Goal: Task Accomplishment & Management: Use online tool/utility

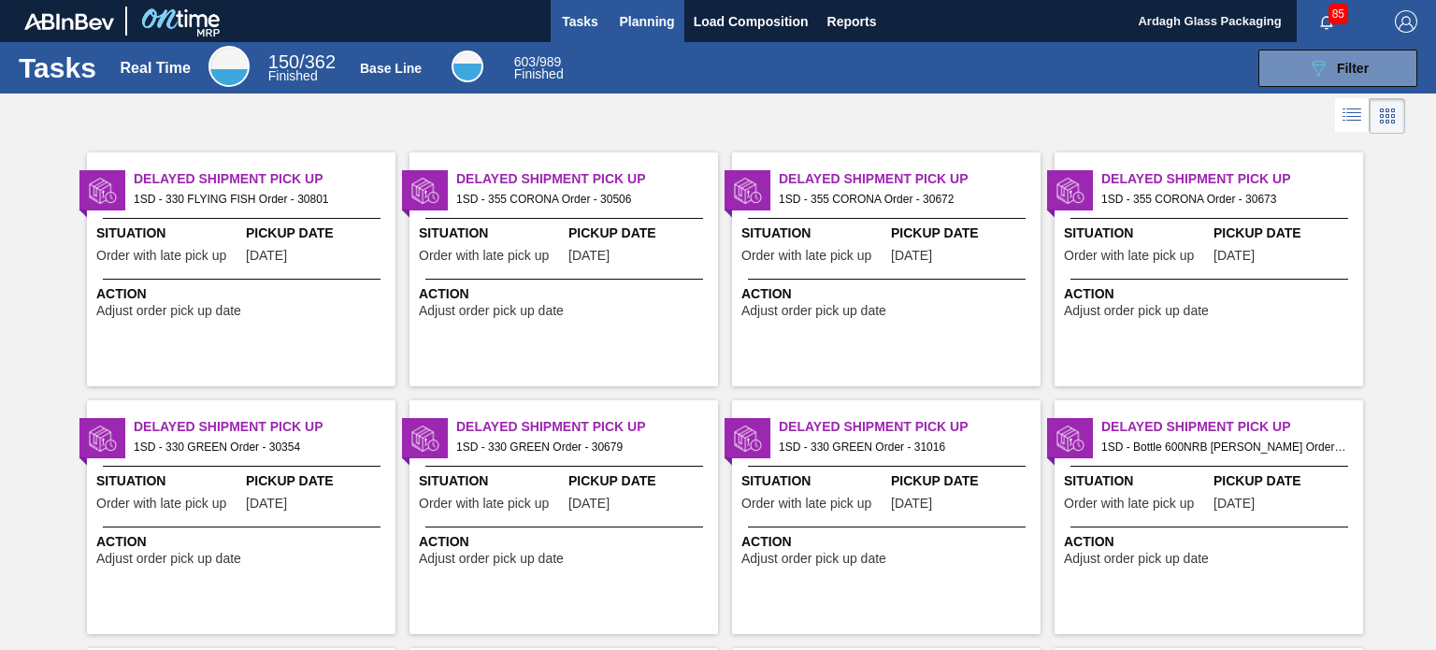
click at [636, 12] on span "Planning" at bounding box center [647, 21] width 55 height 22
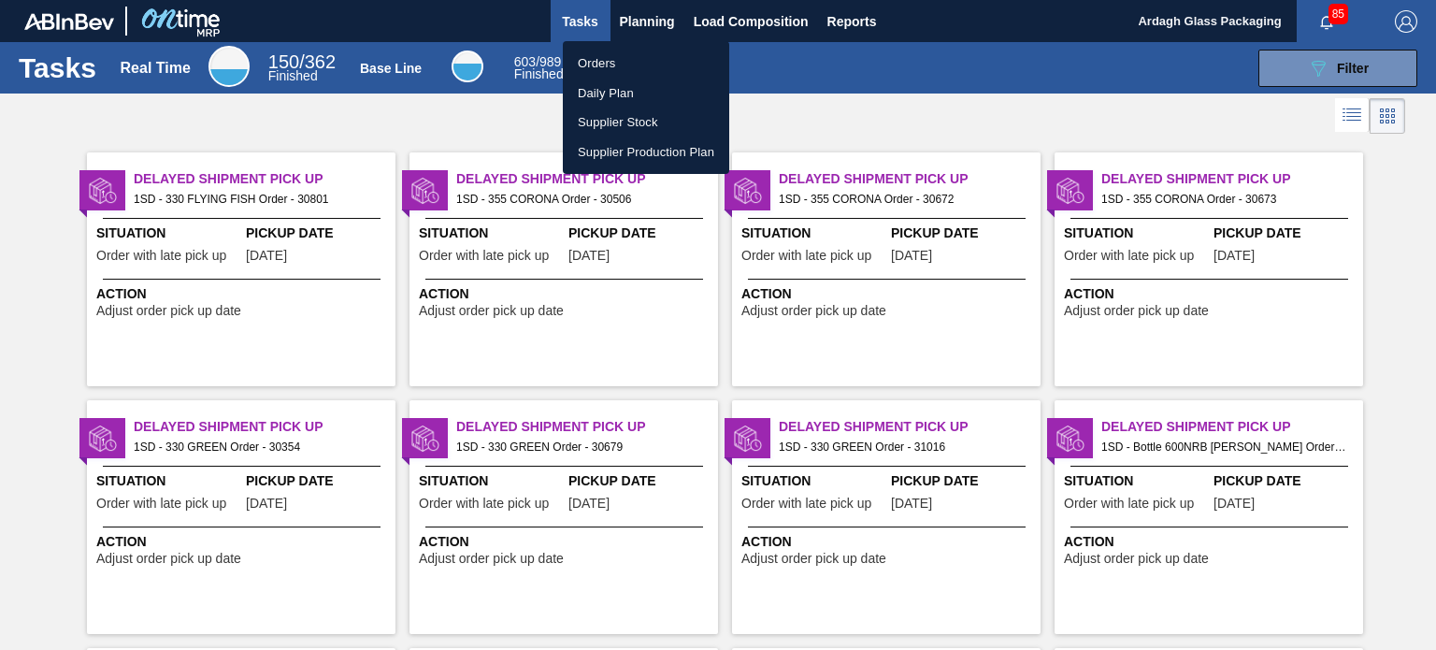
click at [619, 68] on li "Orders" at bounding box center [646, 64] width 166 height 30
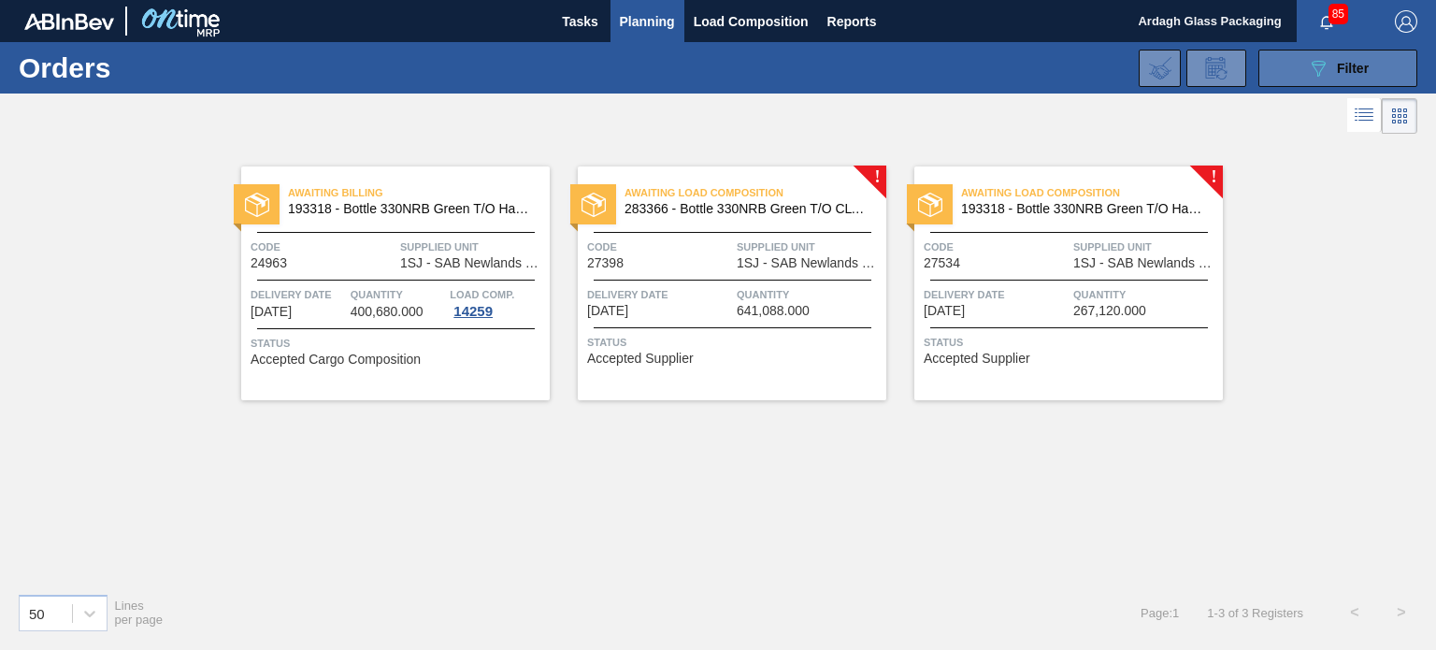
click at [1316, 62] on icon "089F7B8B-B2A5-4AFE-B5C0-19BA573D28AC" at bounding box center [1318, 68] width 22 height 22
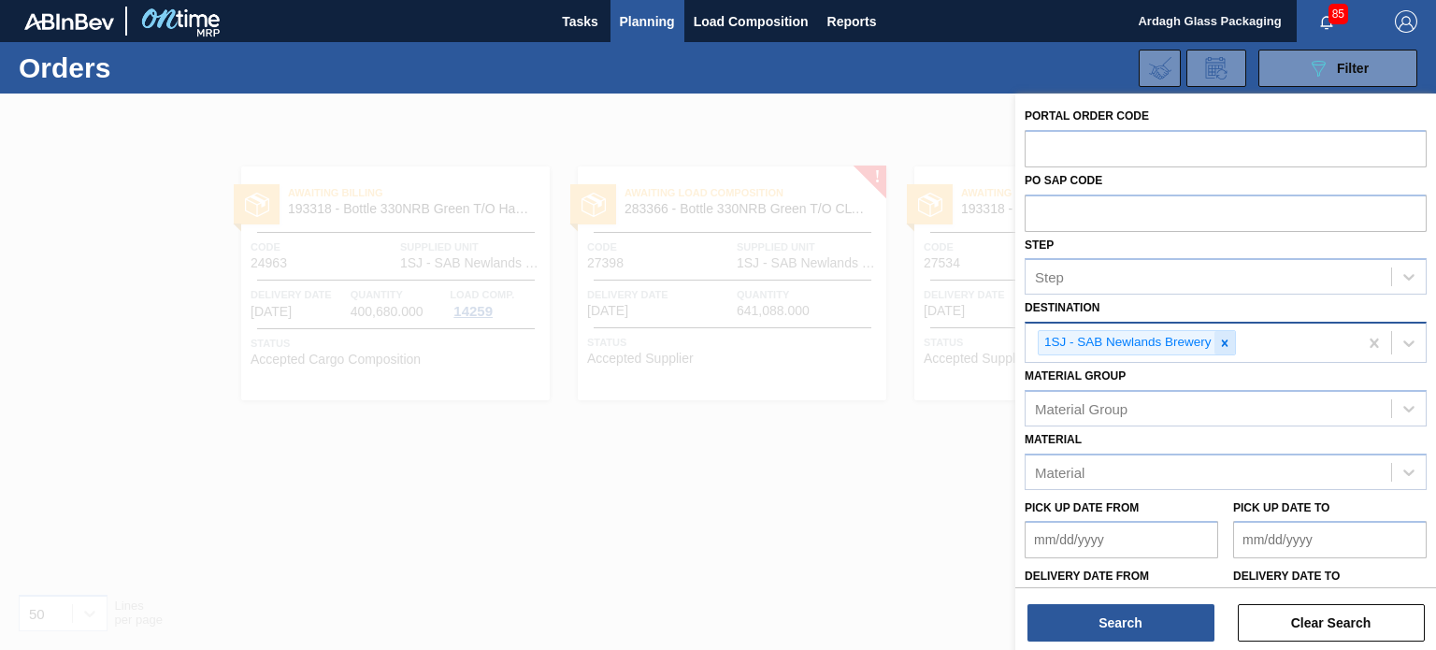
click at [1226, 337] on icon at bounding box center [1224, 342] width 13 height 13
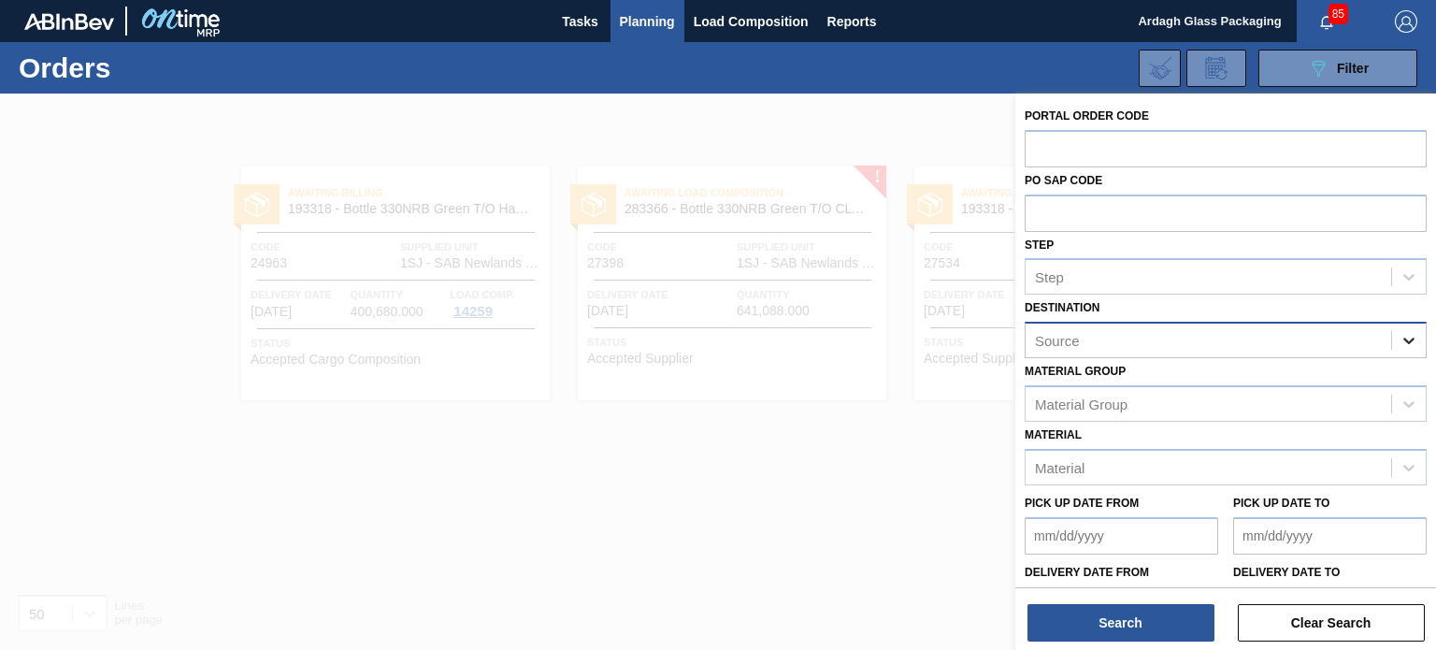
click at [1417, 343] on div at bounding box center [1409, 340] width 34 height 34
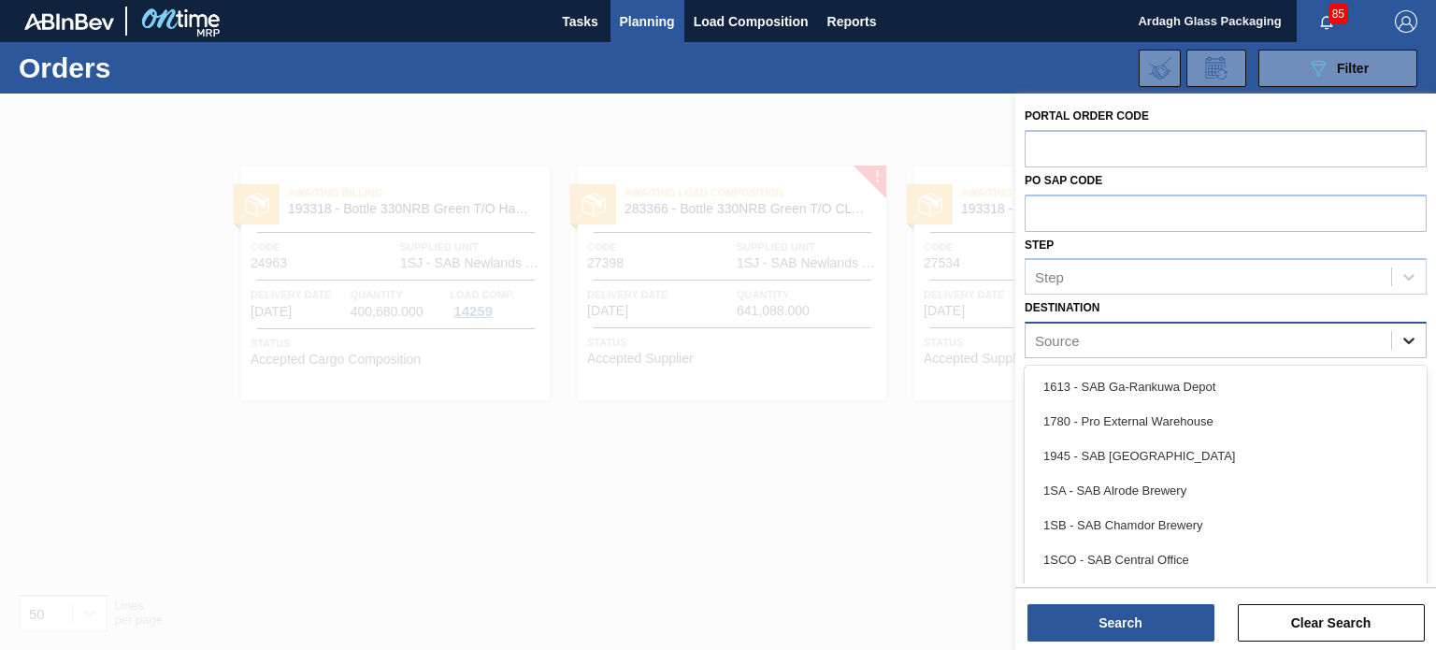
click at [1417, 343] on div at bounding box center [1409, 340] width 34 height 34
click at [1406, 338] on icon at bounding box center [1408, 340] width 19 height 19
click at [1403, 339] on icon at bounding box center [1408, 340] width 11 height 7
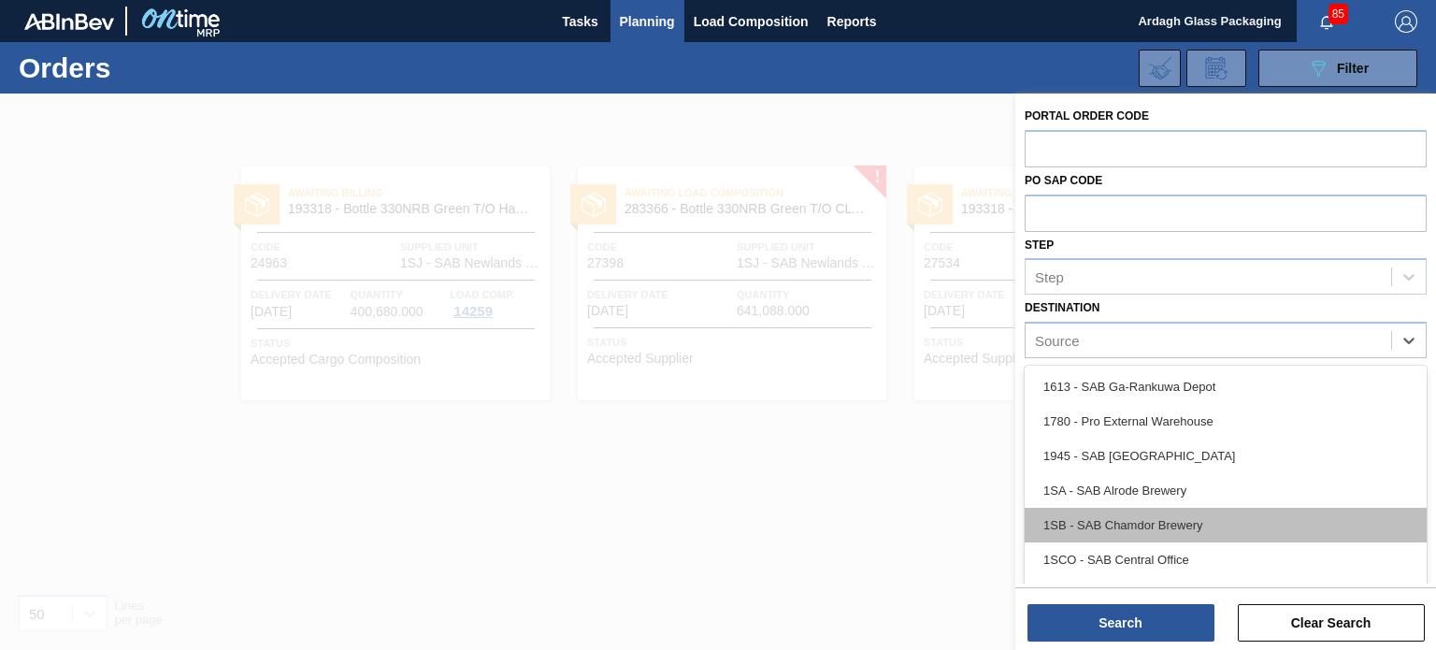
click at [1104, 522] on div "1SB - SAB Chamdor Brewery" at bounding box center [1225, 525] width 402 height 35
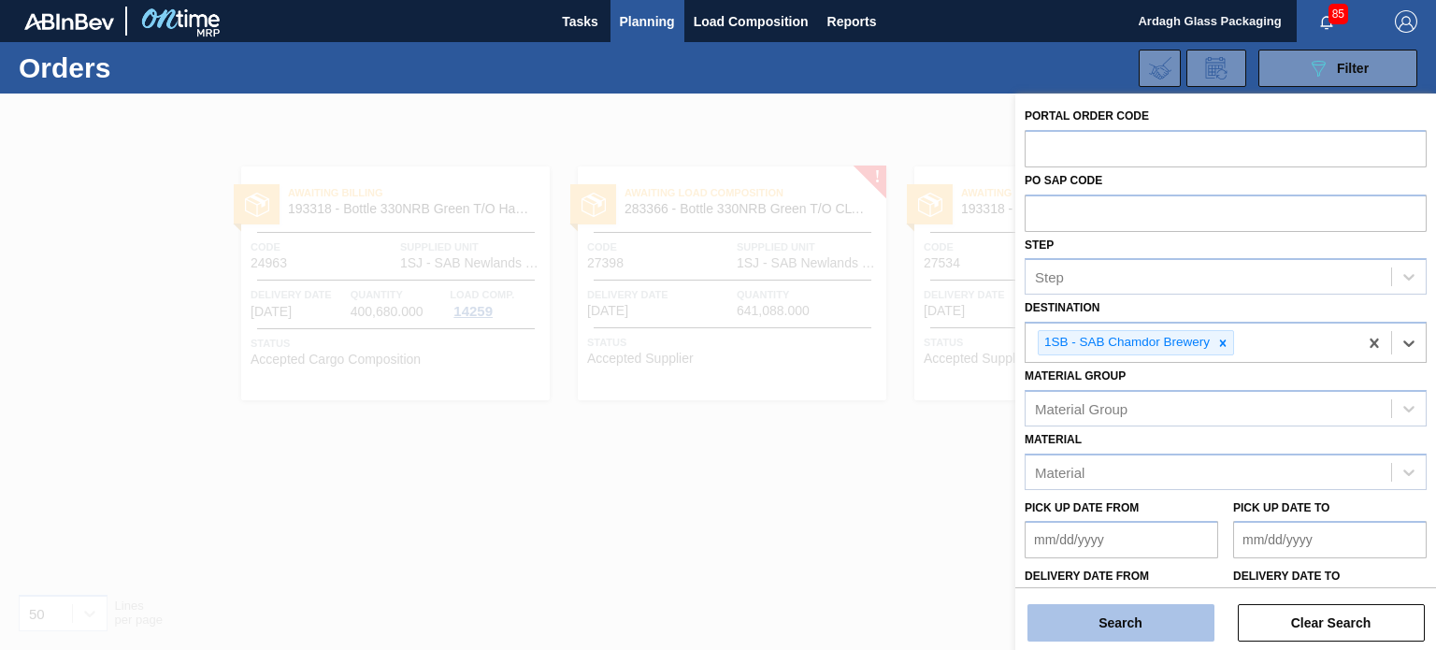
click at [1107, 623] on button "Search" at bounding box center [1120, 622] width 187 height 37
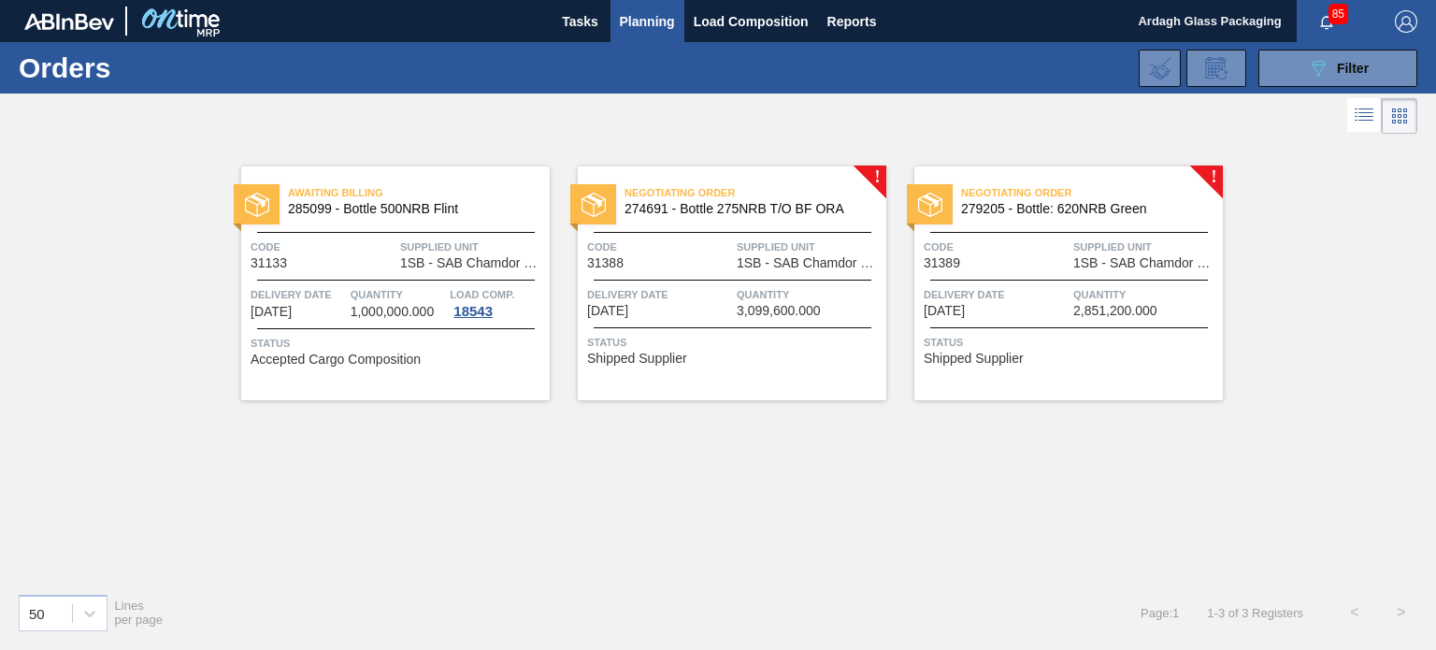
click at [763, 290] on span "Quantity" at bounding box center [809, 294] width 145 height 19
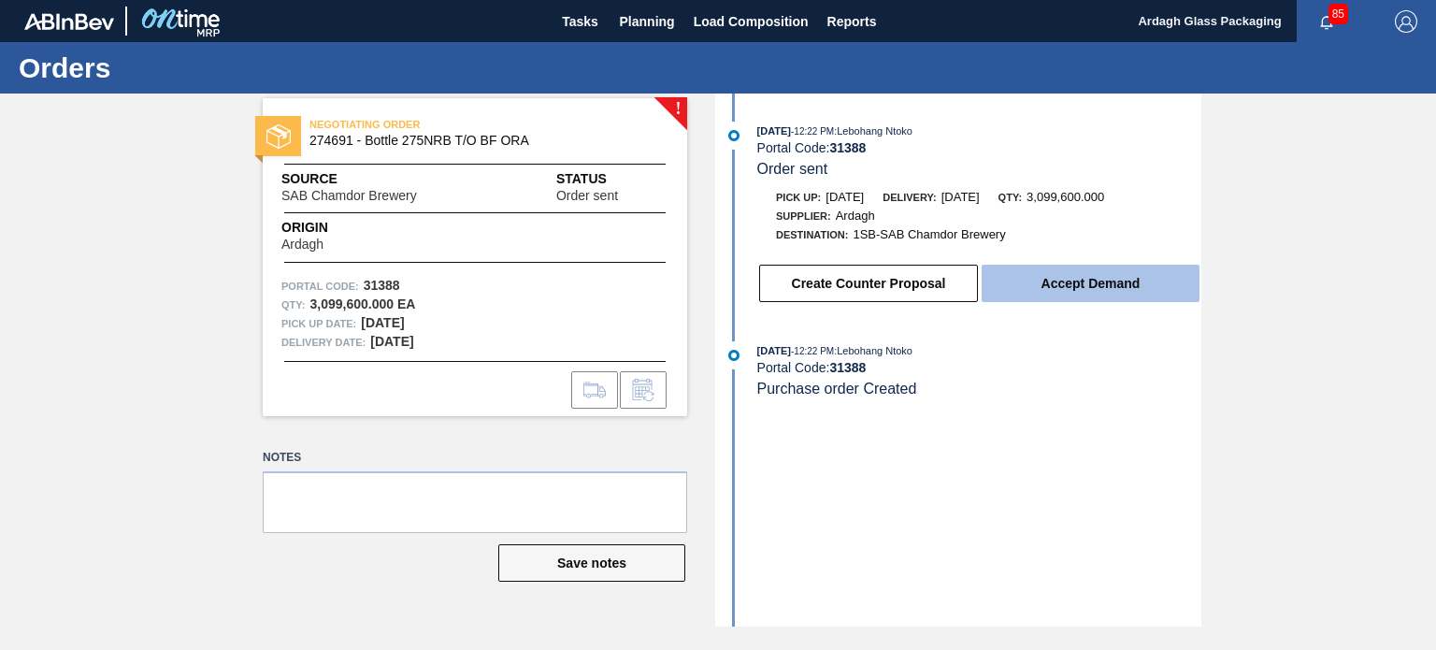
click at [1030, 286] on button "Accept Demand" at bounding box center [1090, 283] width 218 height 37
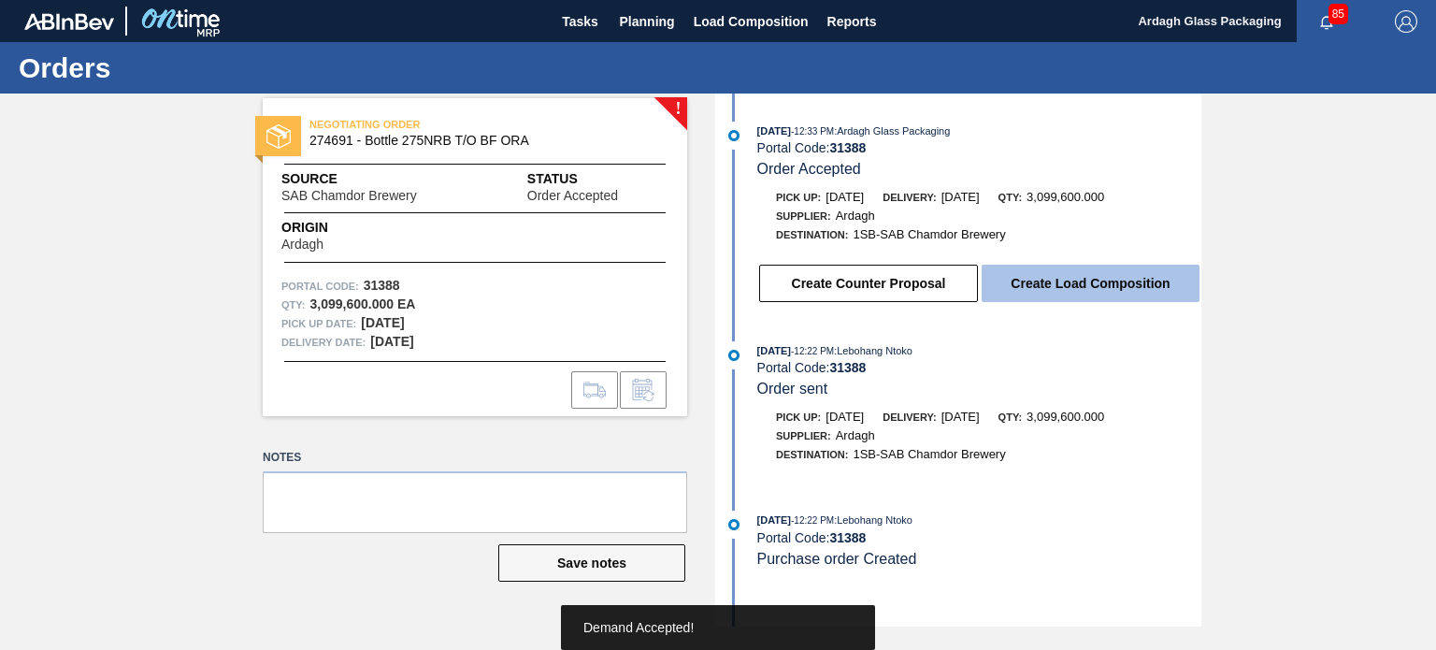
click at [1058, 282] on button "Create Load Composition" at bounding box center [1090, 283] width 218 height 37
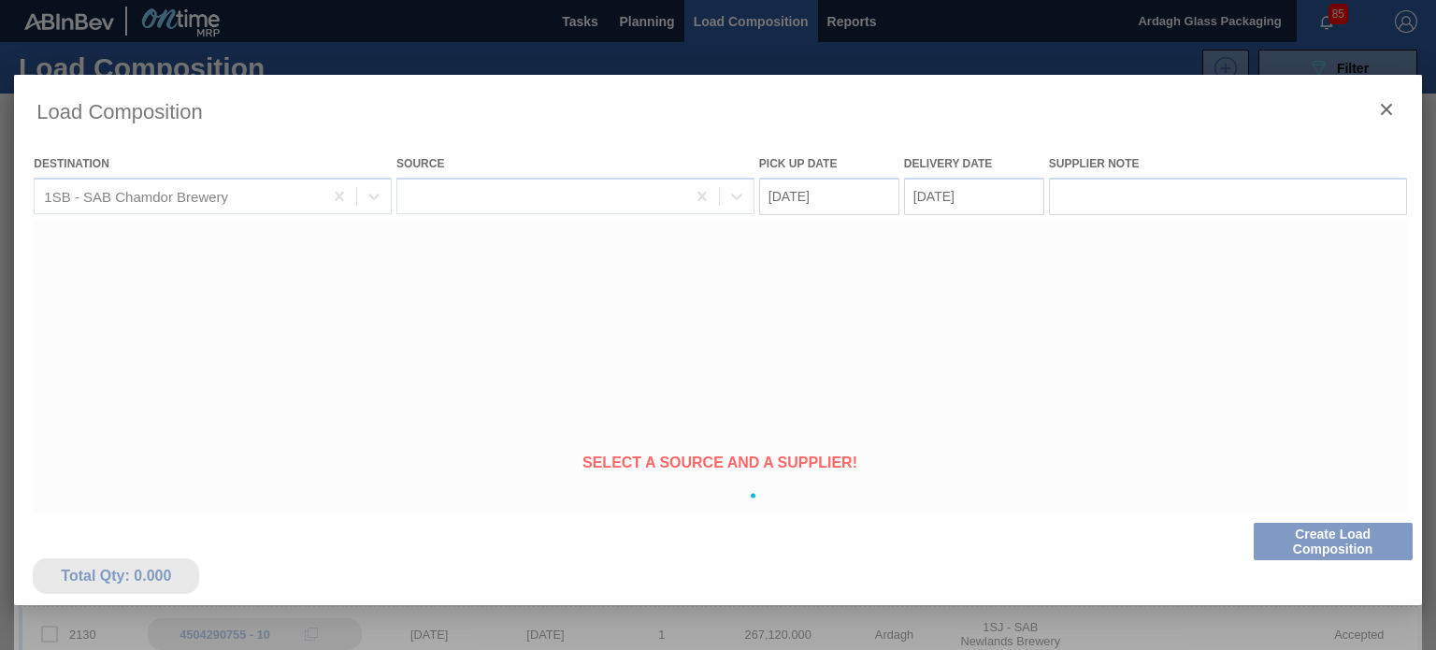
type Date "[DATE]"
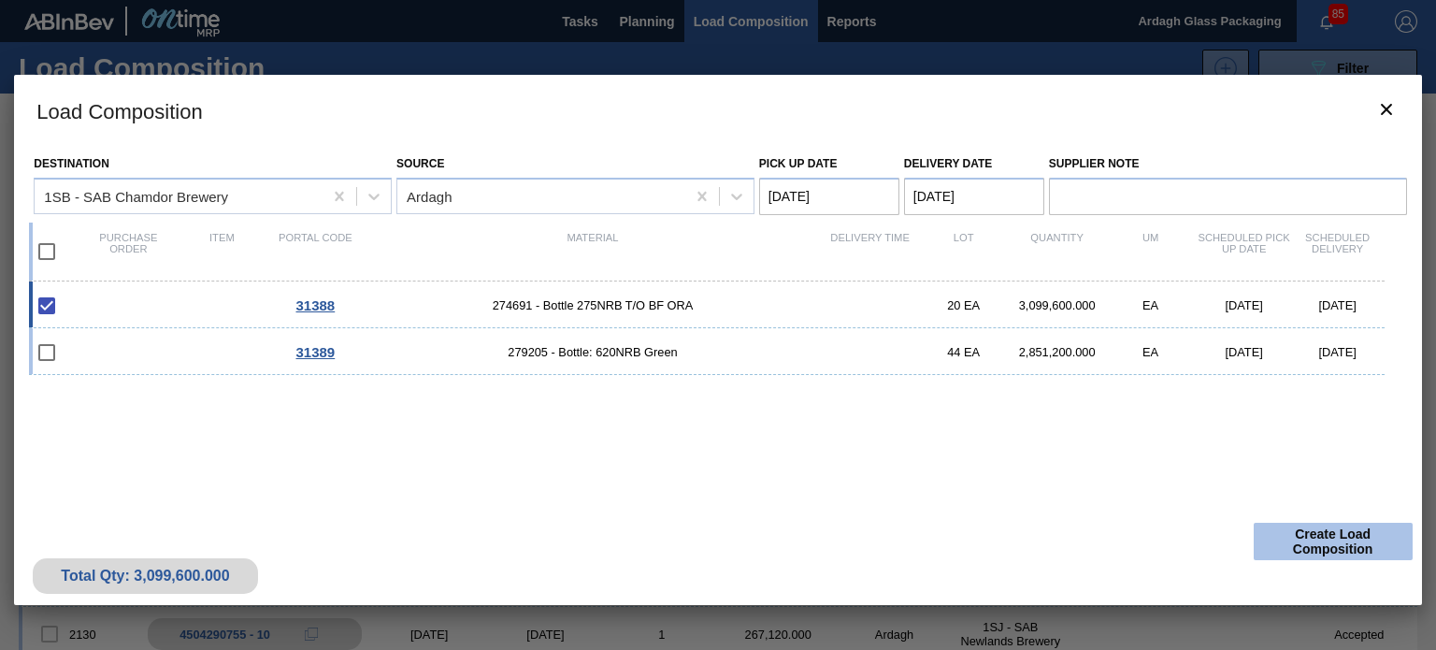
click at [1320, 543] on button "Create Load Composition" at bounding box center [1332, 540] width 159 height 37
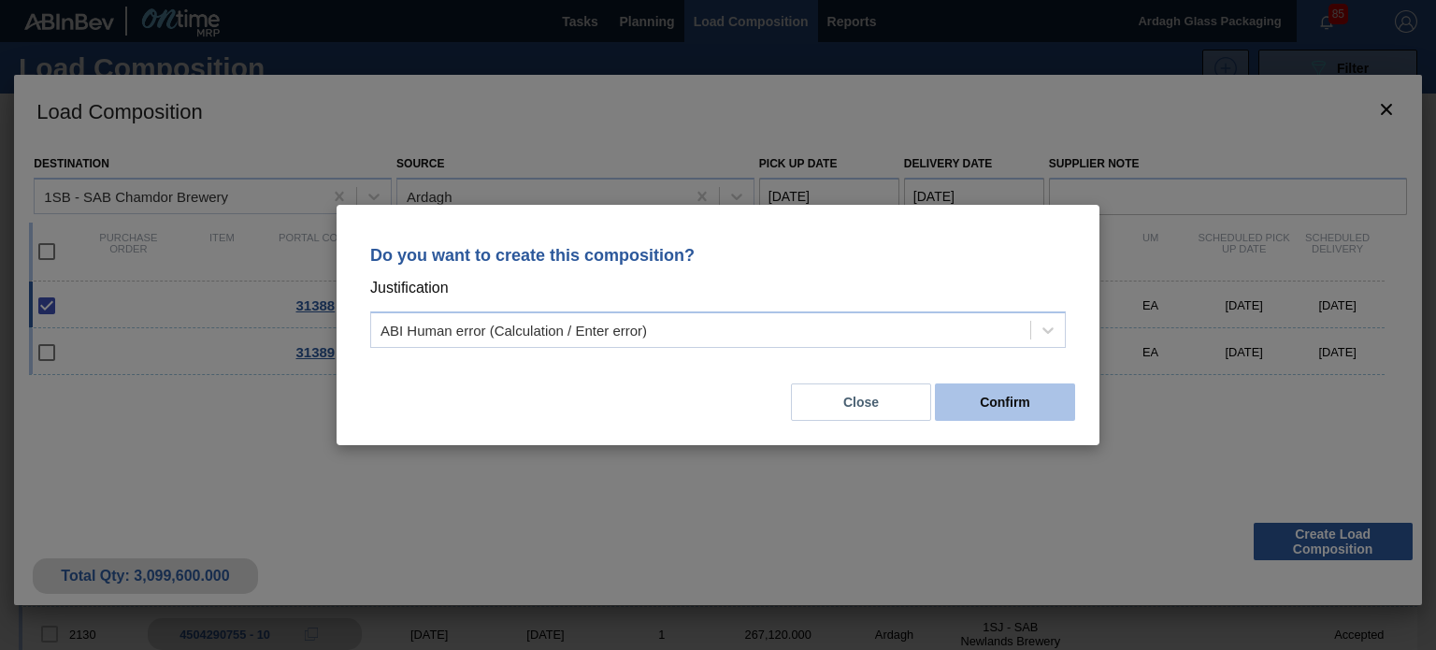
click at [994, 406] on button "Confirm" at bounding box center [1005, 401] width 140 height 37
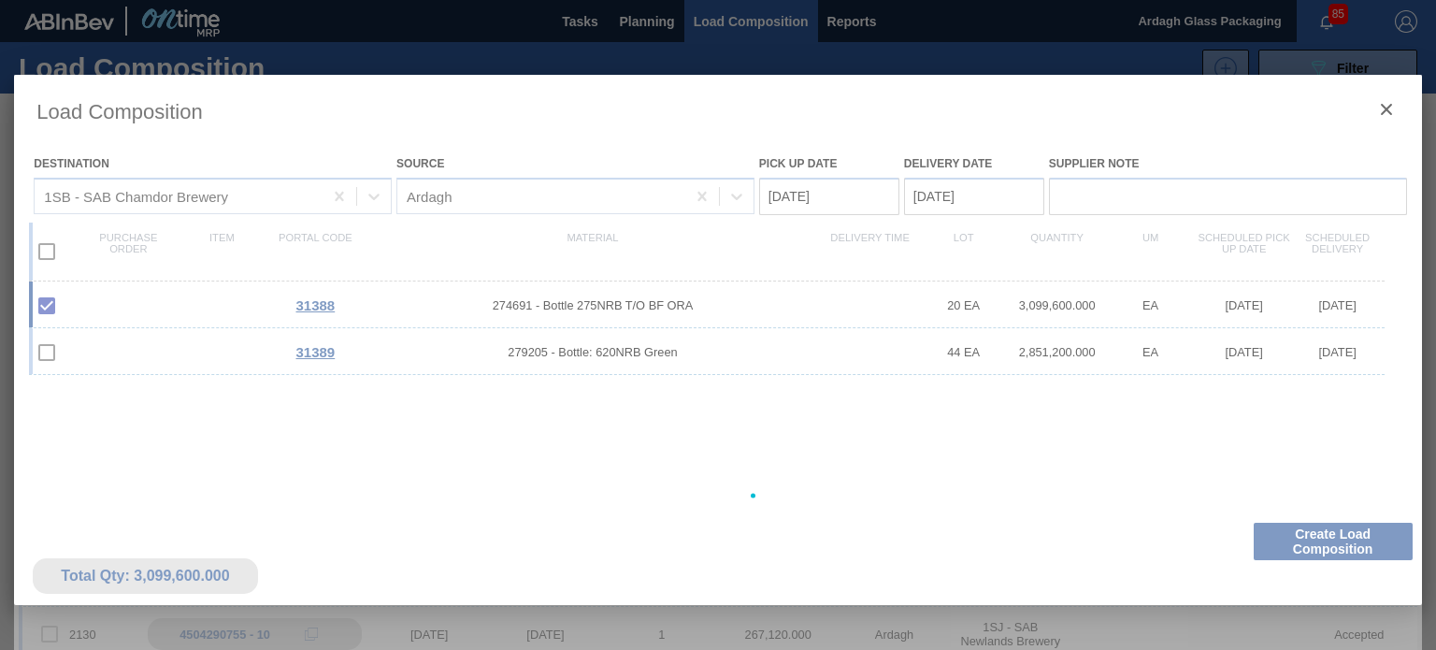
click at [994, 406] on div at bounding box center [717, 495] width 1407 height 841
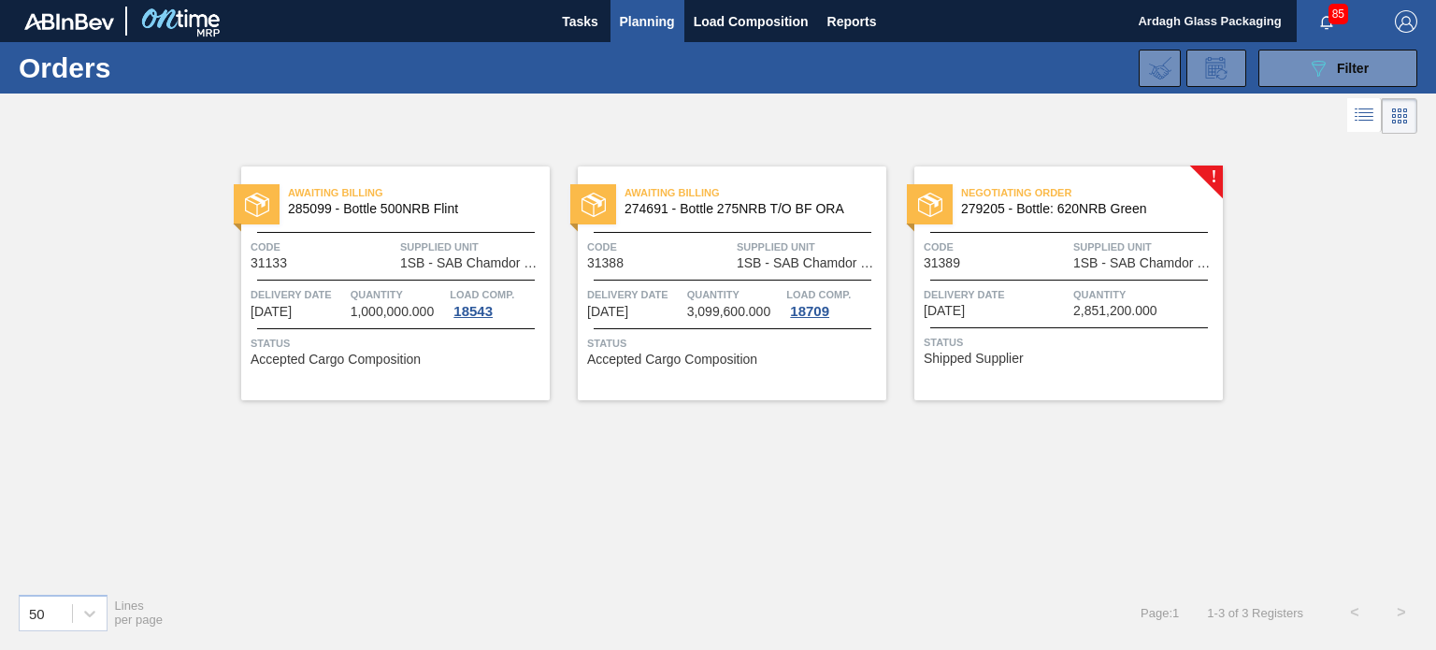
click at [1153, 311] on span "2,851,200.000" at bounding box center [1115, 311] width 84 height 14
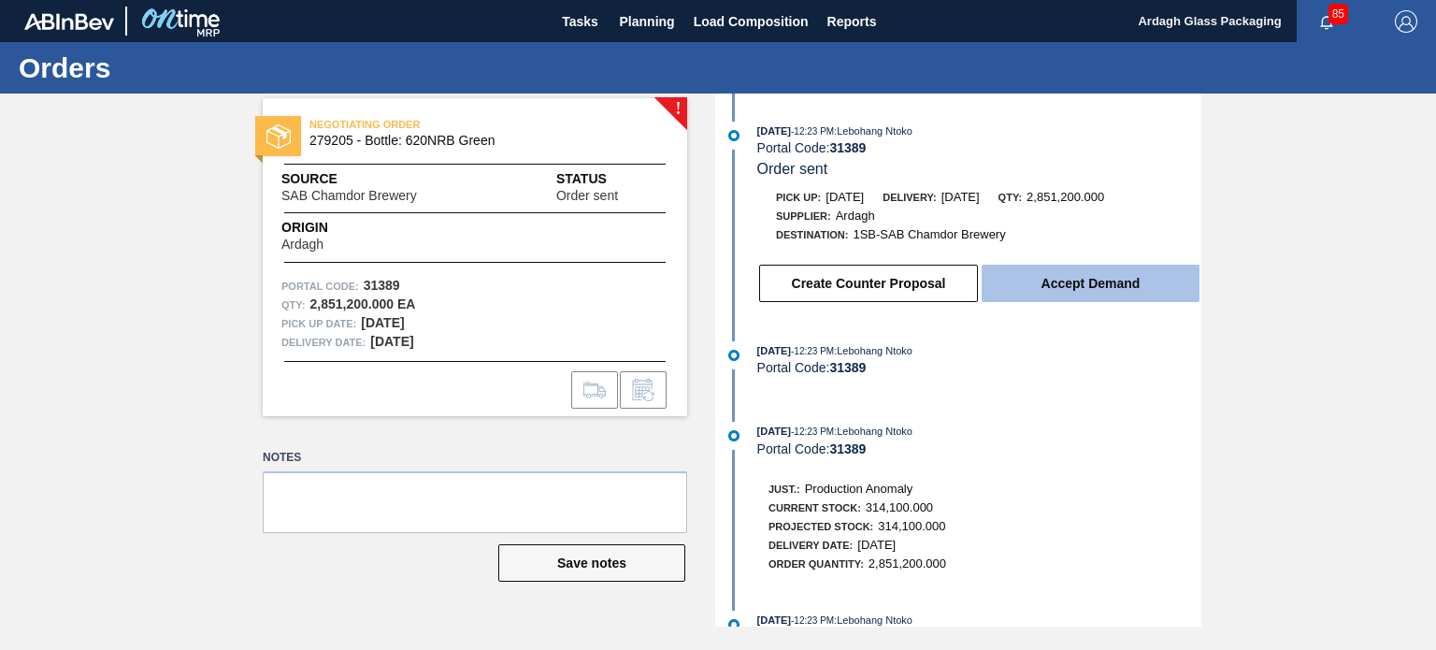
click at [1079, 282] on button "Accept Demand" at bounding box center [1090, 283] width 218 height 37
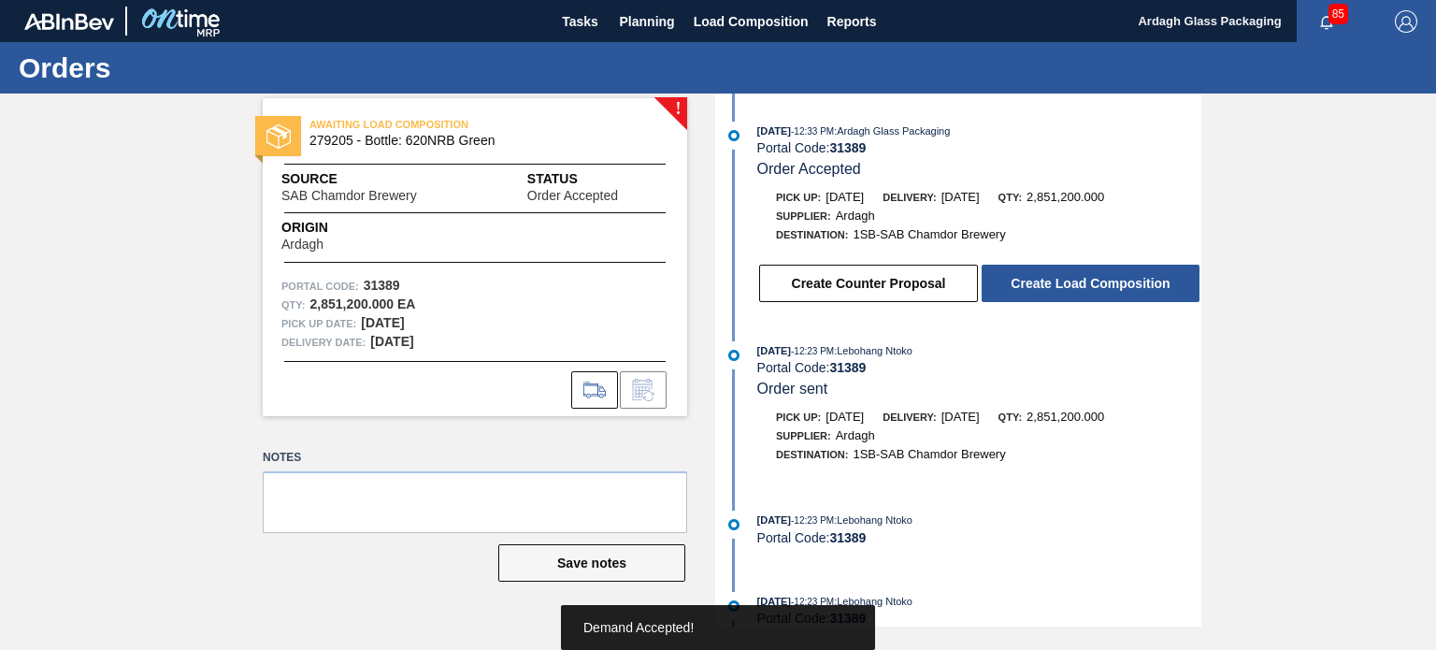
click at [1079, 282] on button "Create Load Composition" at bounding box center [1090, 283] width 218 height 37
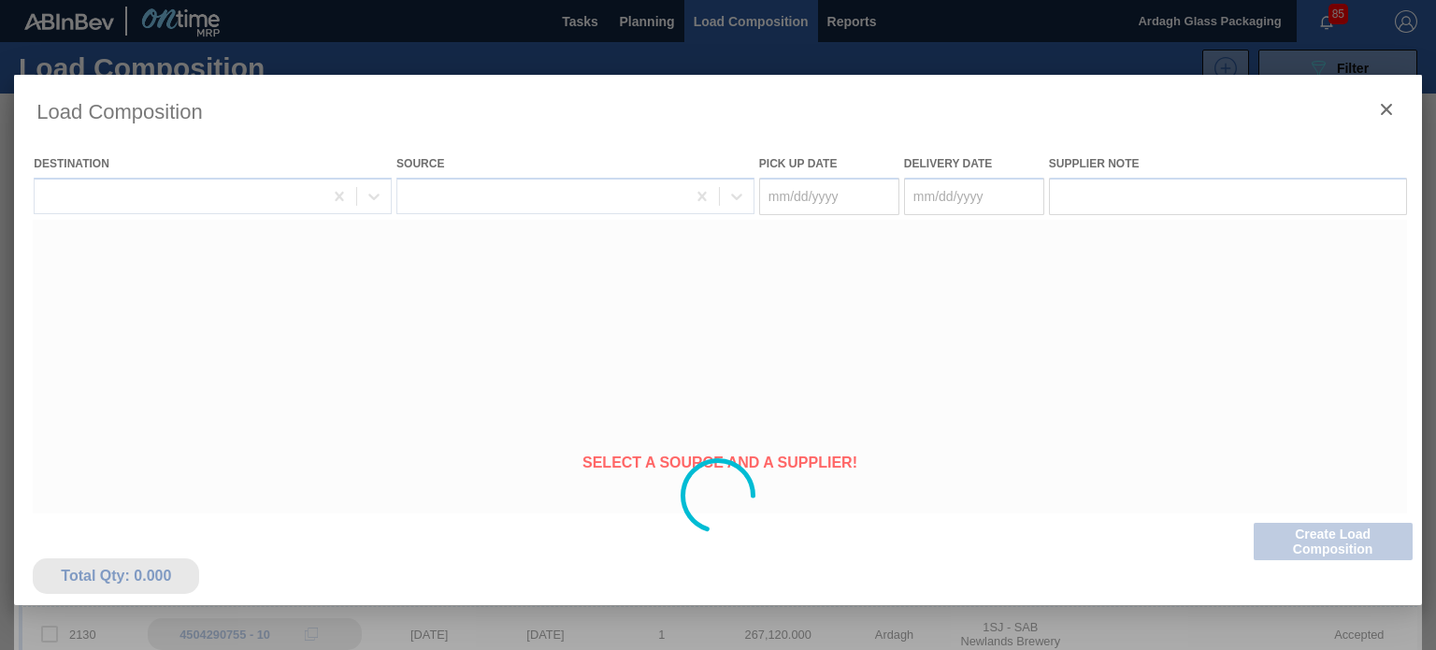
type Date "[DATE]"
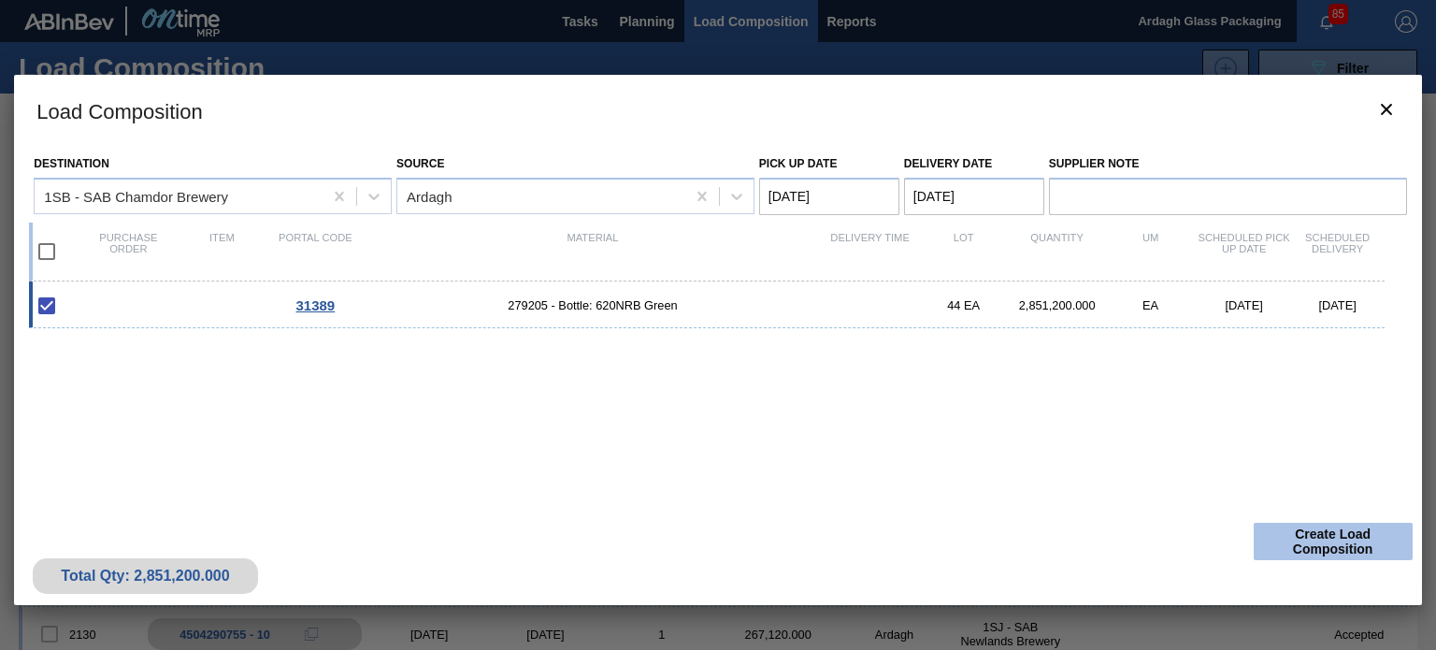
click at [1316, 532] on button "Create Load Composition" at bounding box center [1332, 540] width 159 height 37
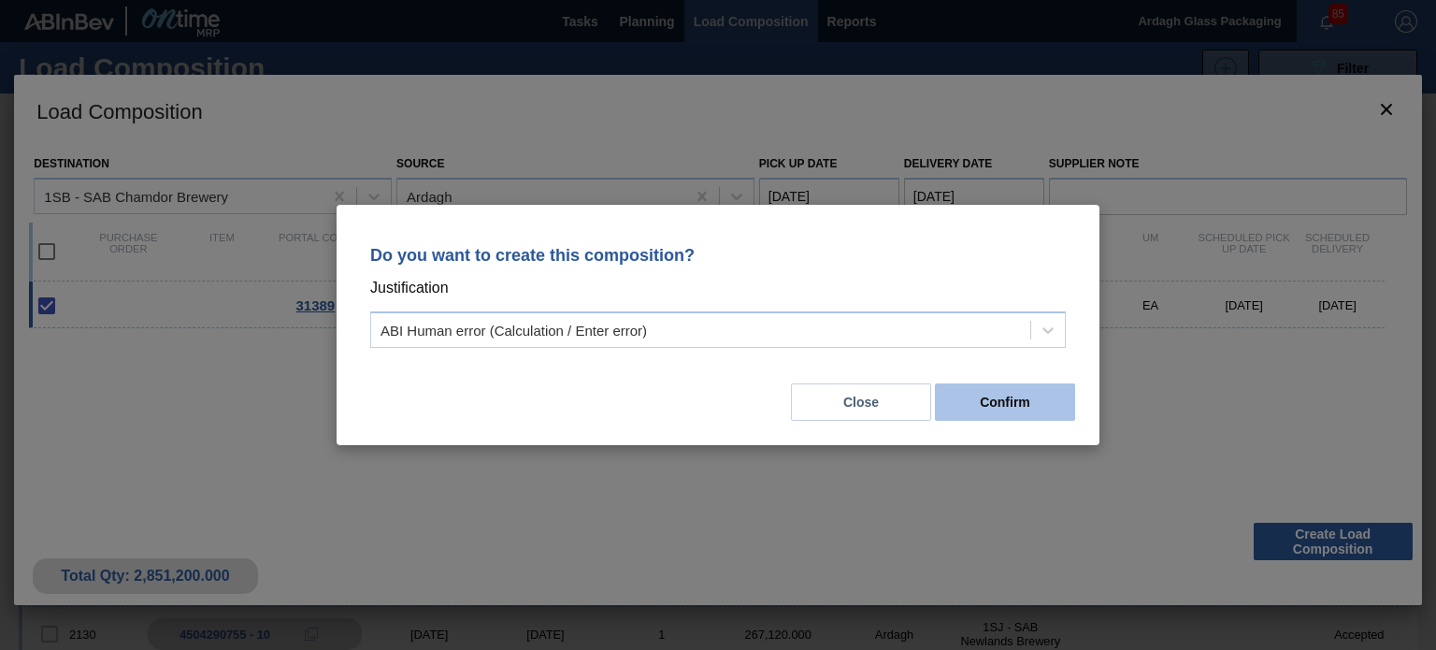
click at [1008, 392] on button "Confirm" at bounding box center [1005, 401] width 140 height 37
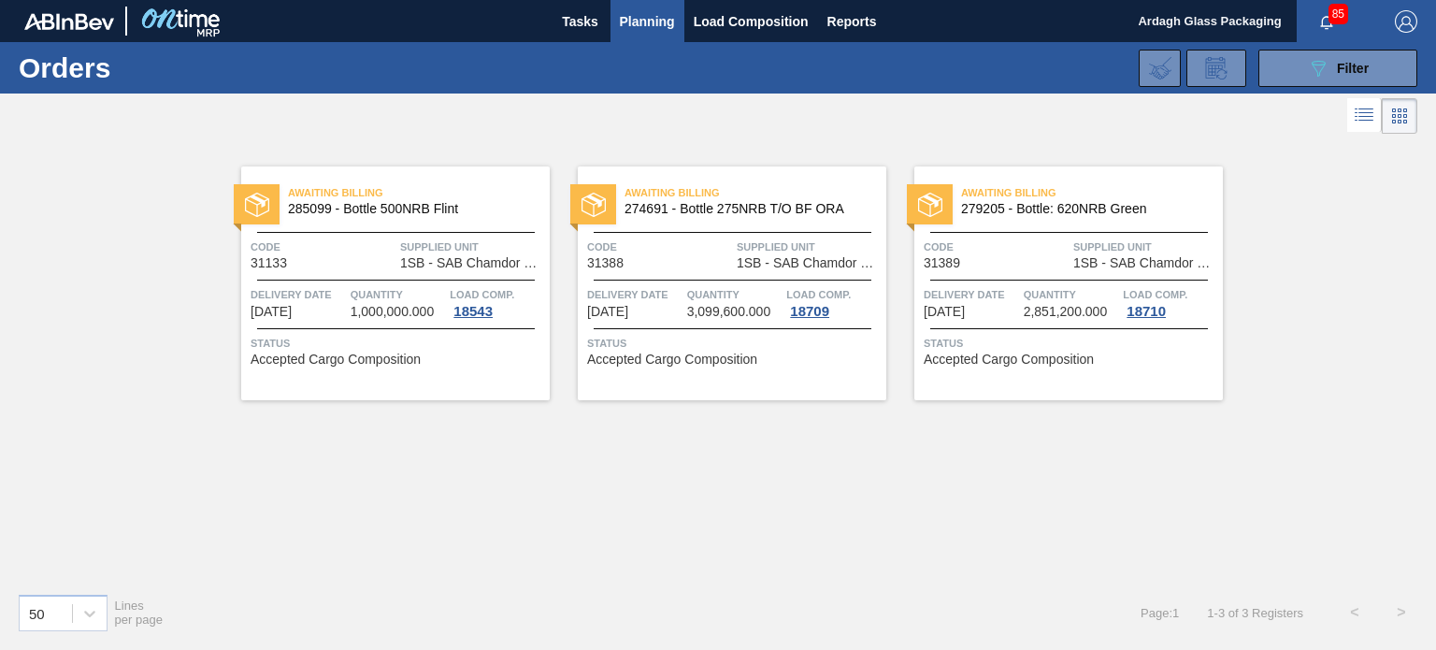
drag, startPoint x: 1321, startPoint y: 63, endPoint x: 1289, endPoint y: 96, distance: 46.3
click at [1319, 62] on icon "089F7B8B-B2A5-4AFE-B5C0-19BA573D28AC" at bounding box center [1318, 68] width 22 height 22
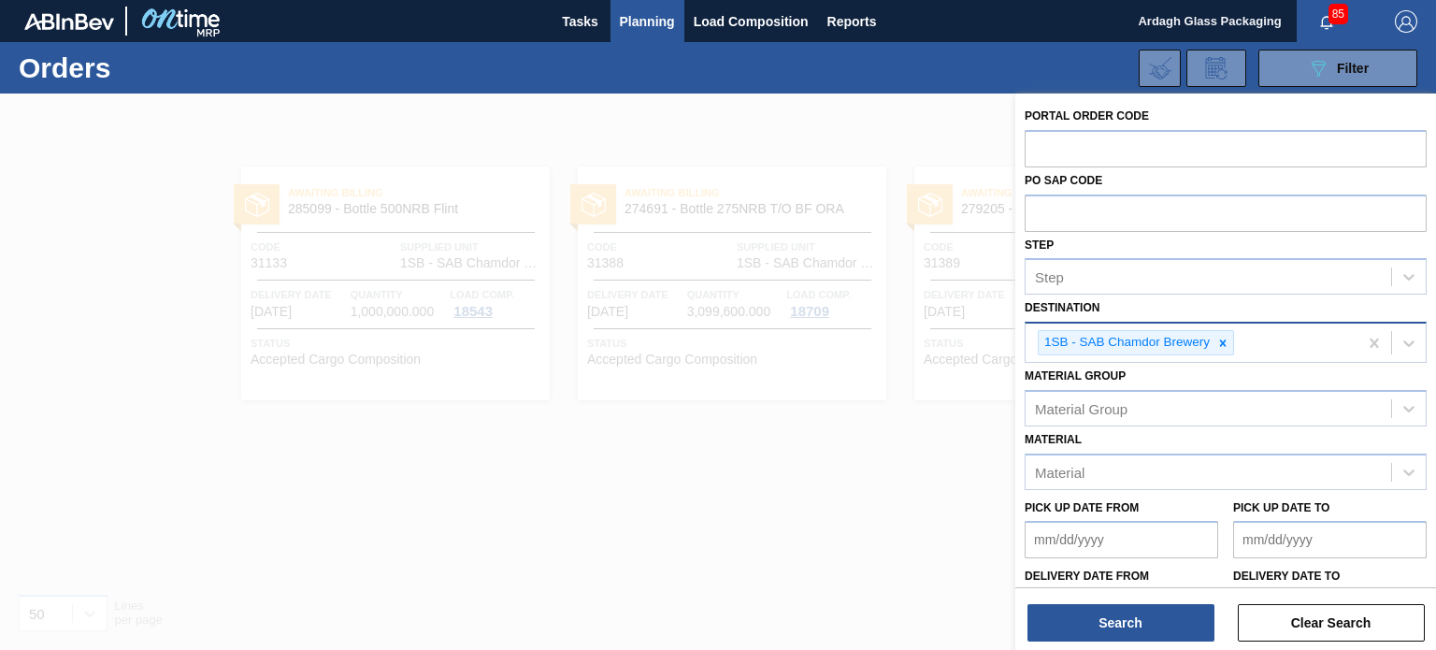
drag, startPoint x: 1223, startPoint y: 336, endPoint x: 1241, endPoint y: 336, distance: 17.8
click at [1223, 336] on icon at bounding box center [1222, 342] width 13 height 13
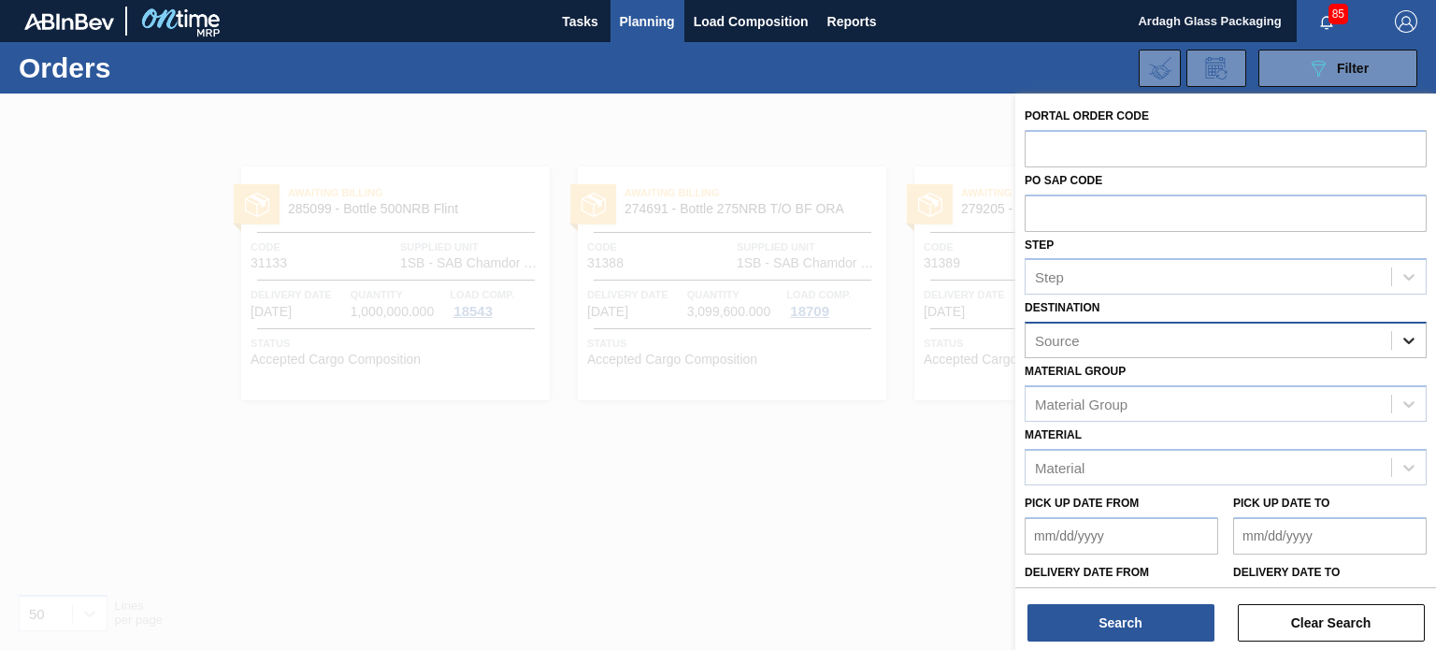
click at [1400, 343] on icon at bounding box center [1408, 340] width 19 height 19
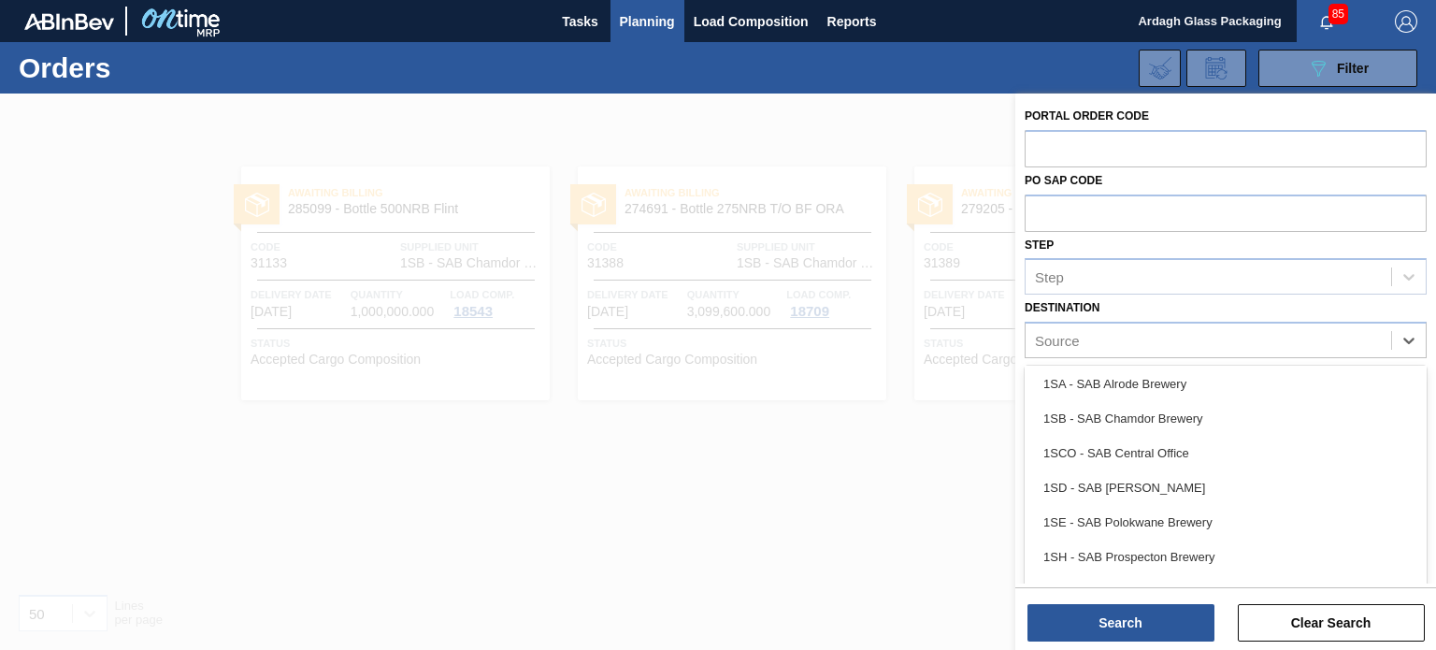
scroll to position [107, 0]
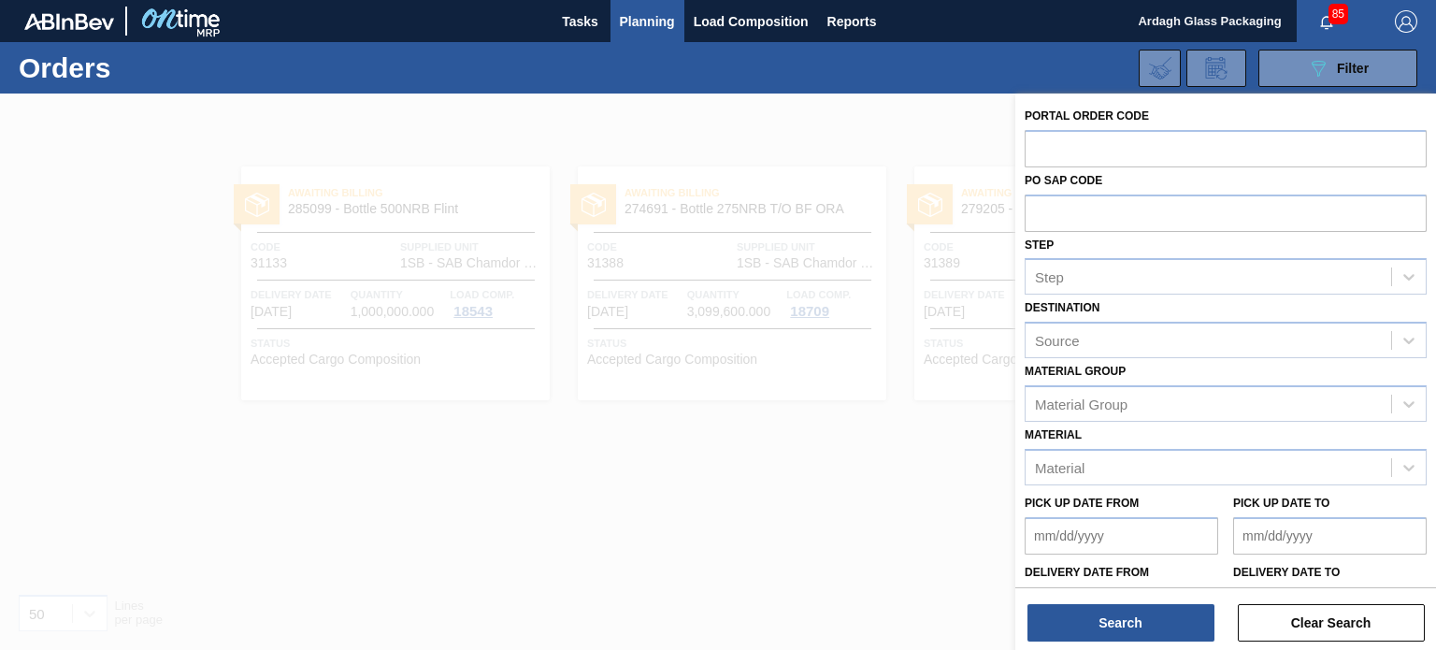
click at [861, 470] on div at bounding box center [718, 418] width 1436 height 650
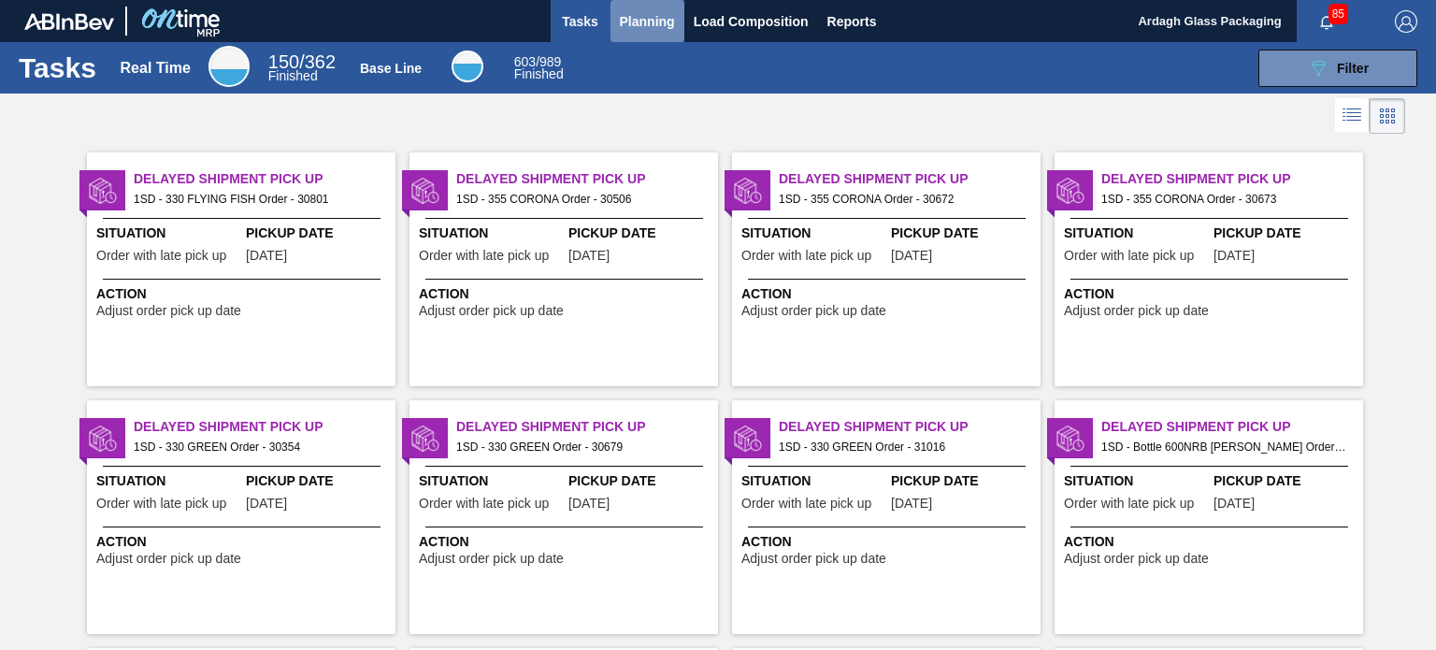
click at [656, 27] on span "Planning" at bounding box center [647, 21] width 55 height 22
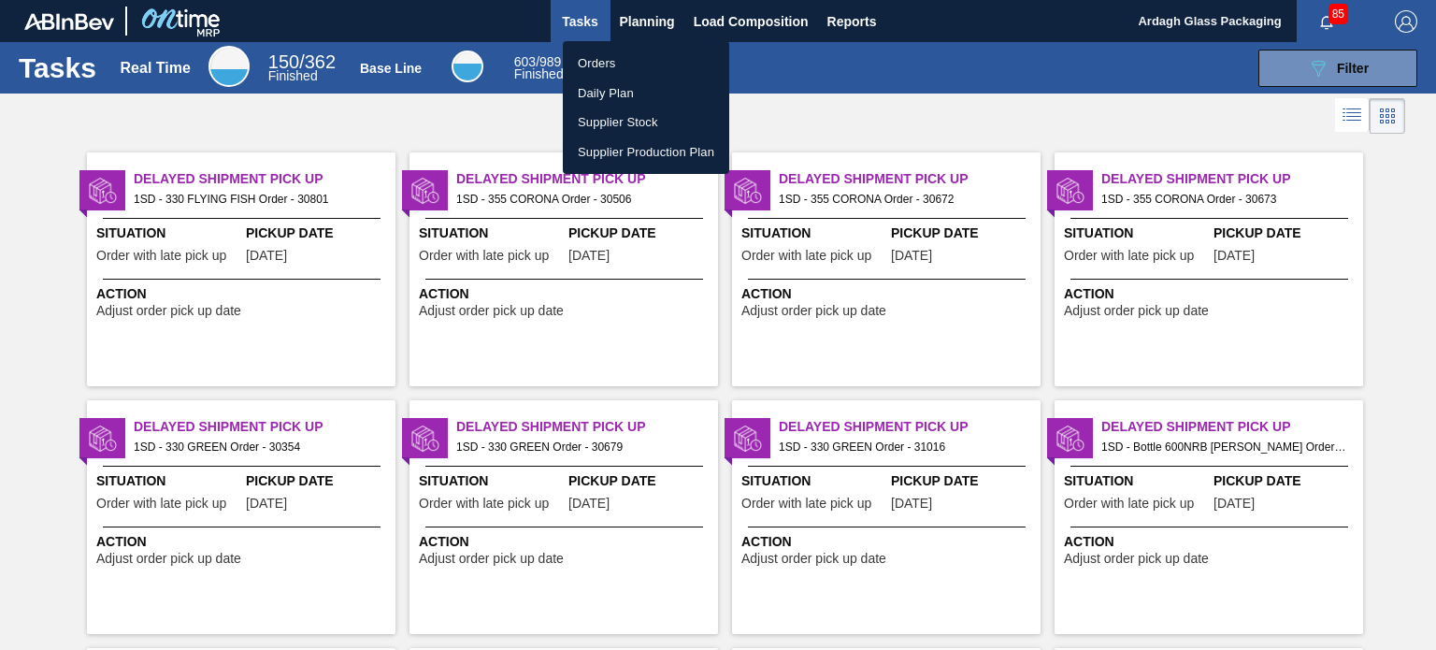
click at [625, 61] on li "Orders" at bounding box center [646, 64] width 166 height 30
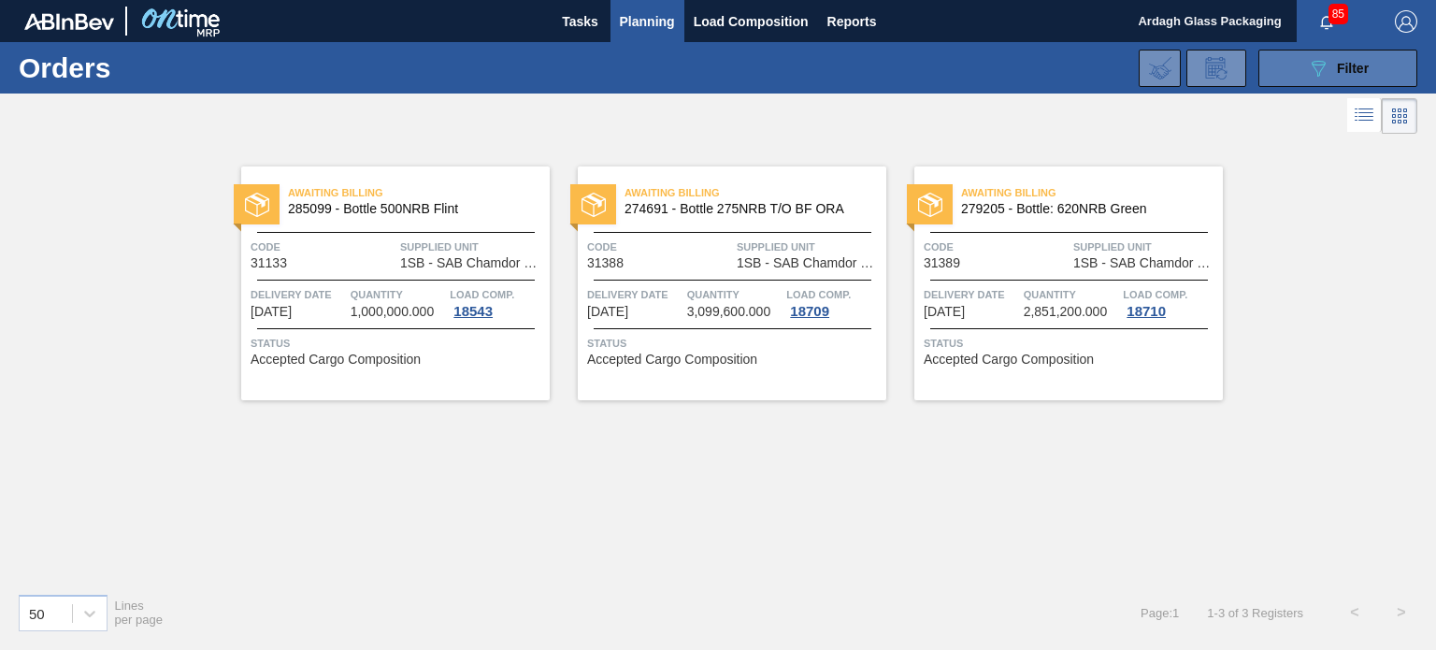
click at [1319, 74] on icon at bounding box center [1318, 69] width 14 height 16
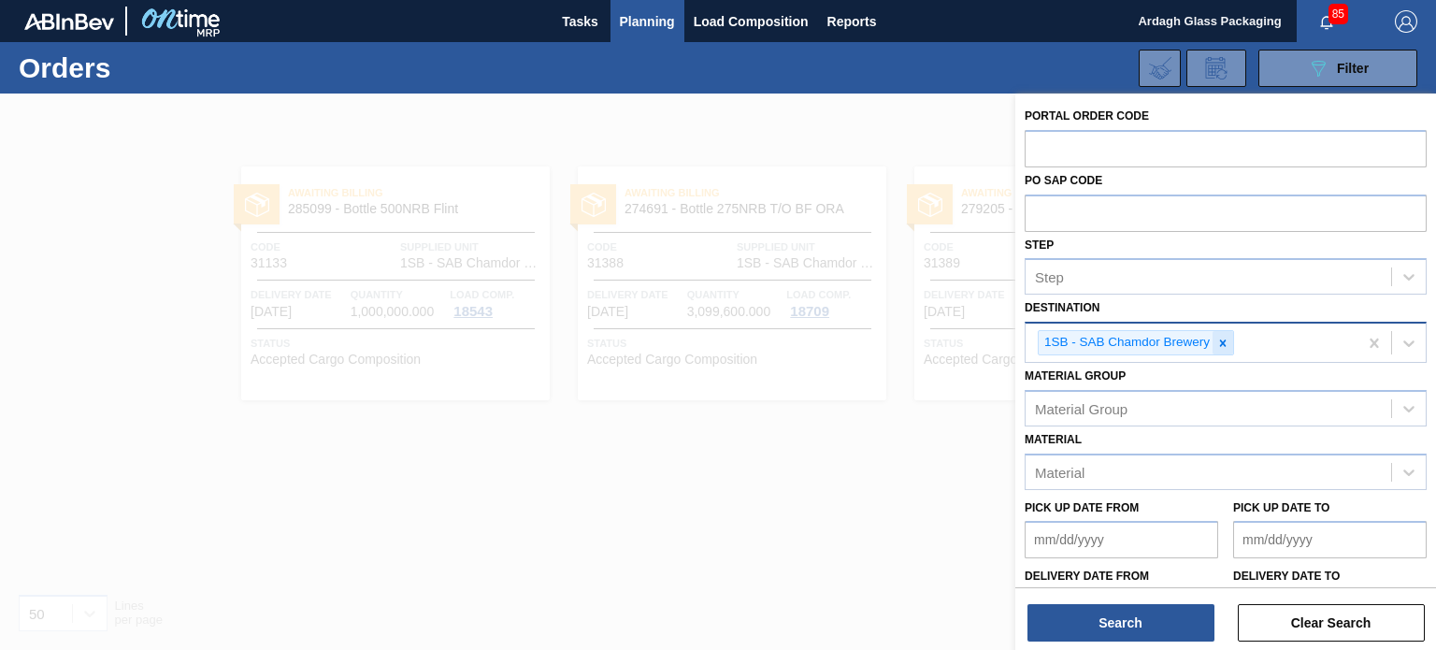
click at [1223, 340] on icon at bounding box center [1223, 342] width 7 height 7
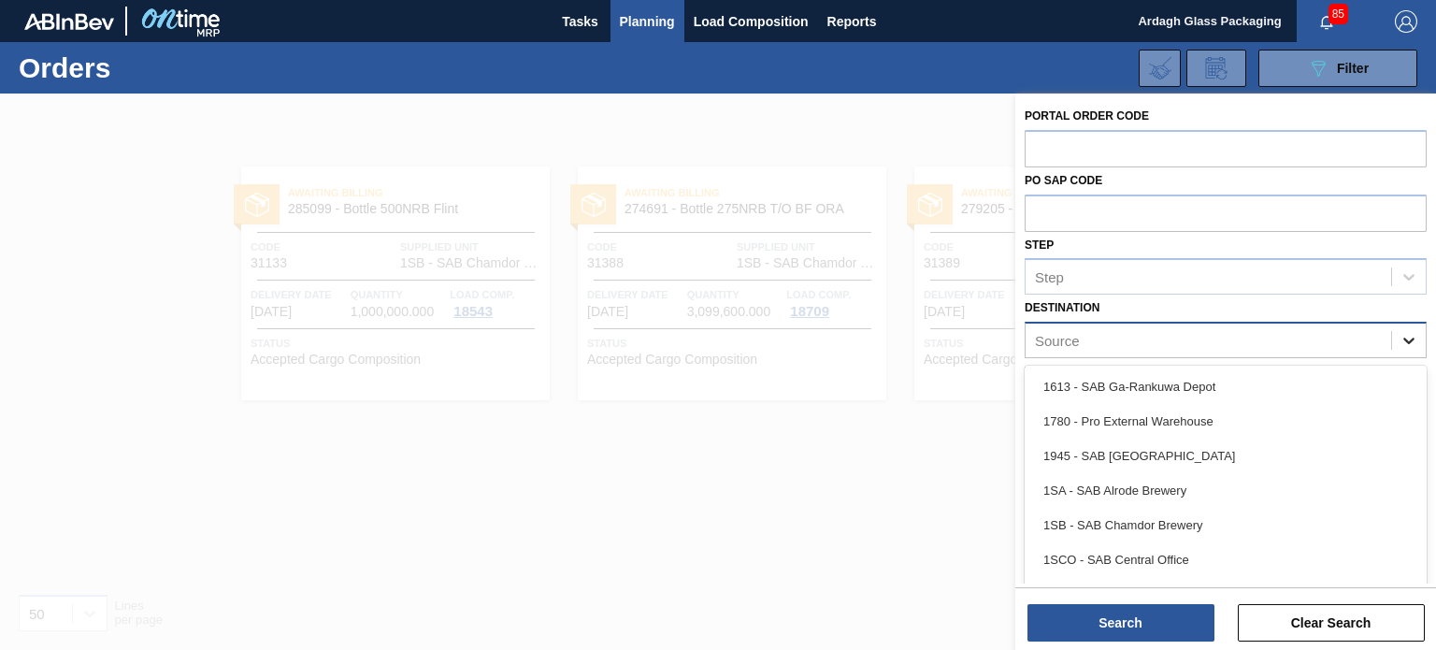
click at [1404, 339] on icon at bounding box center [1408, 340] width 11 height 7
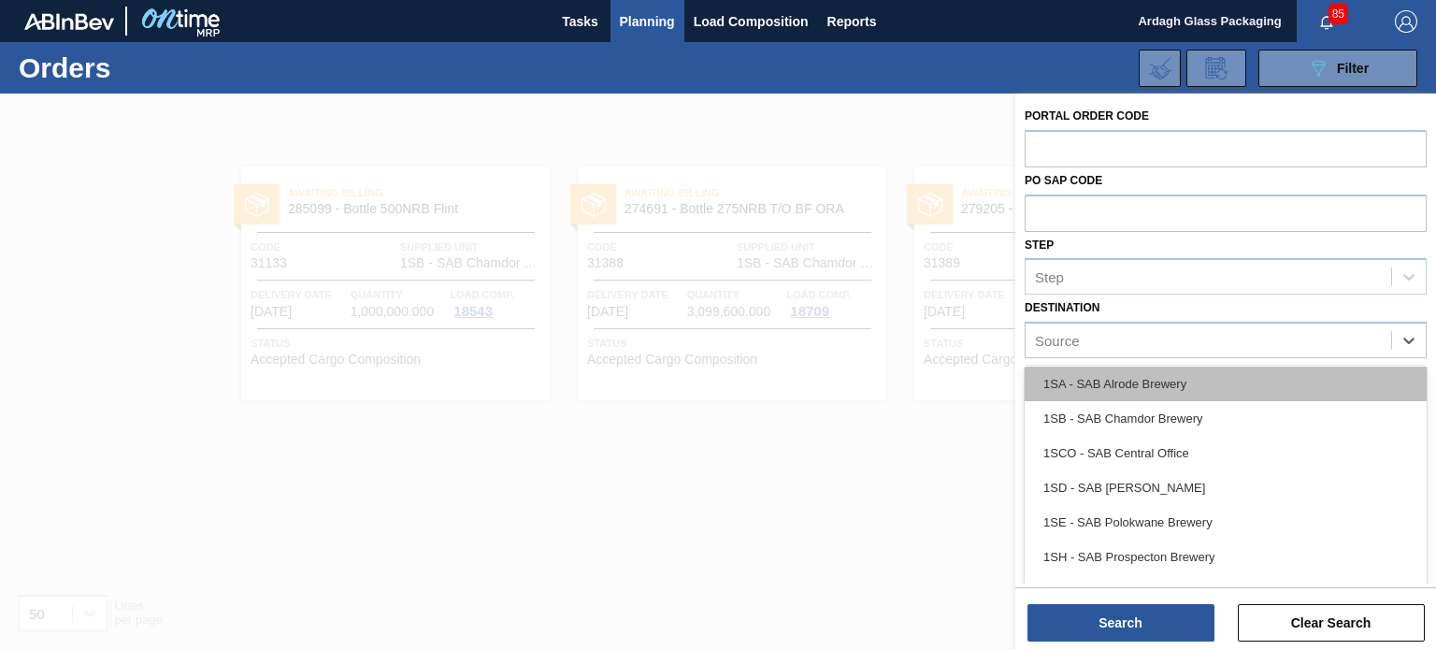
scroll to position [107, 0]
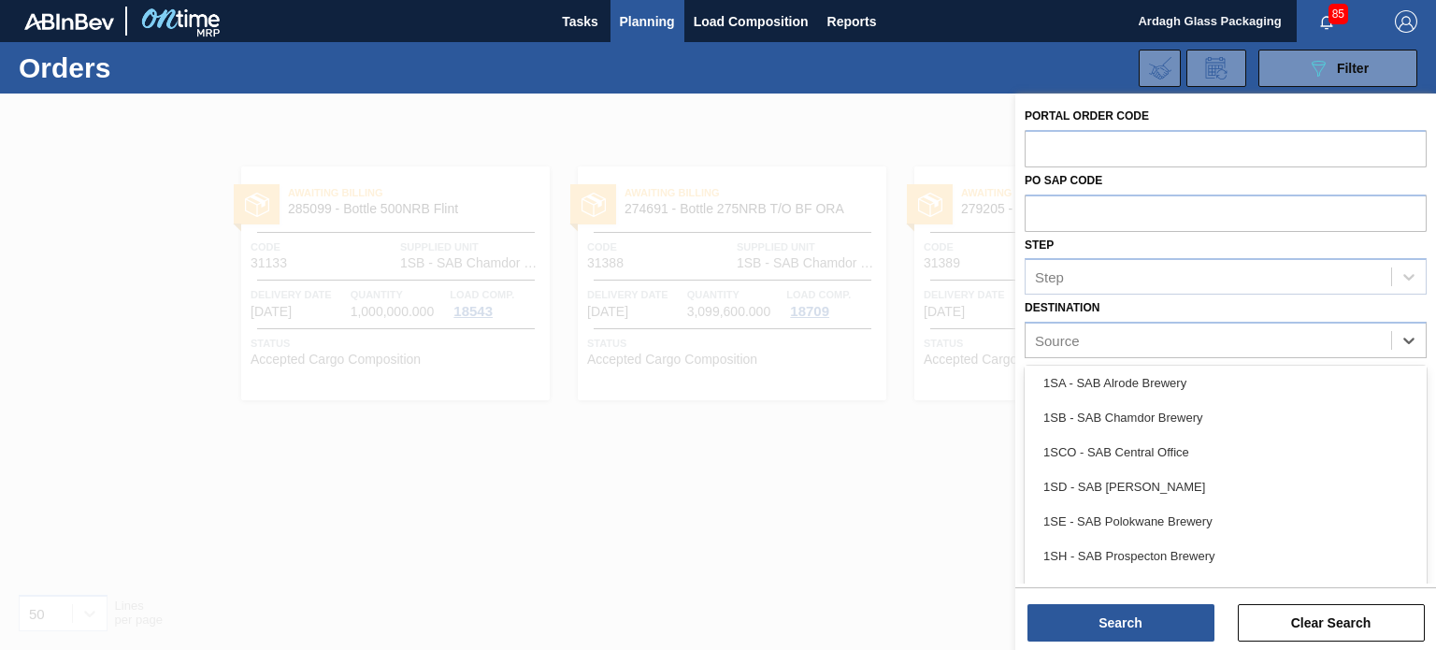
click at [802, 468] on div at bounding box center [718, 418] width 1436 height 650
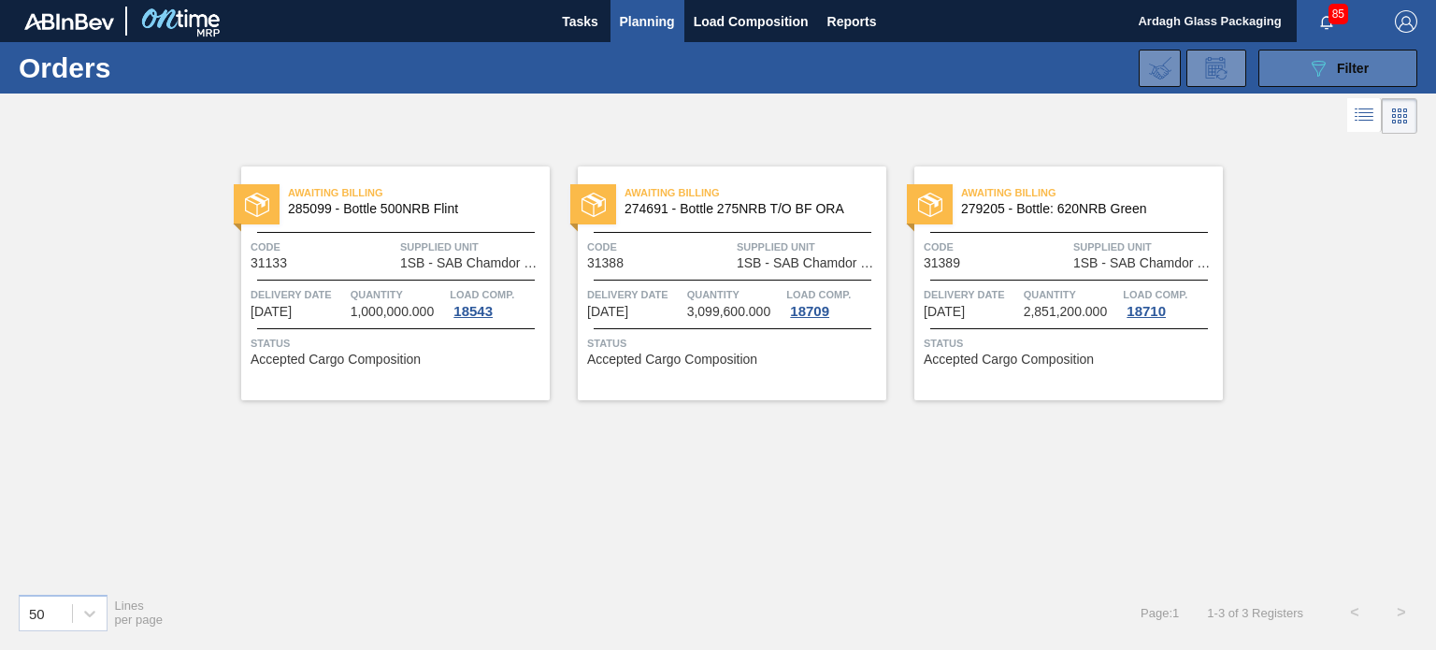
click at [1316, 71] on icon "089F7B8B-B2A5-4AFE-B5C0-19BA573D28AC" at bounding box center [1318, 68] width 22 height 22
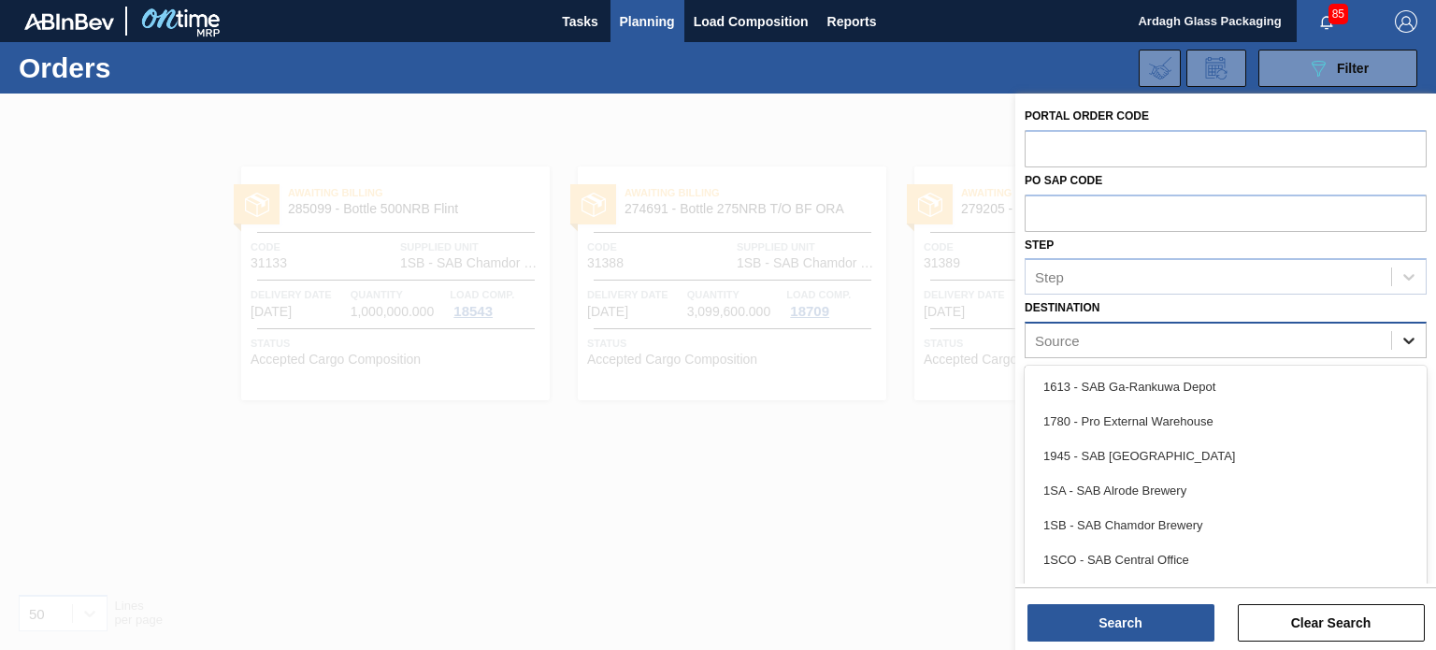
click at [1407, 341] on icon at bounding box center [1408, 340] width 11 height 7
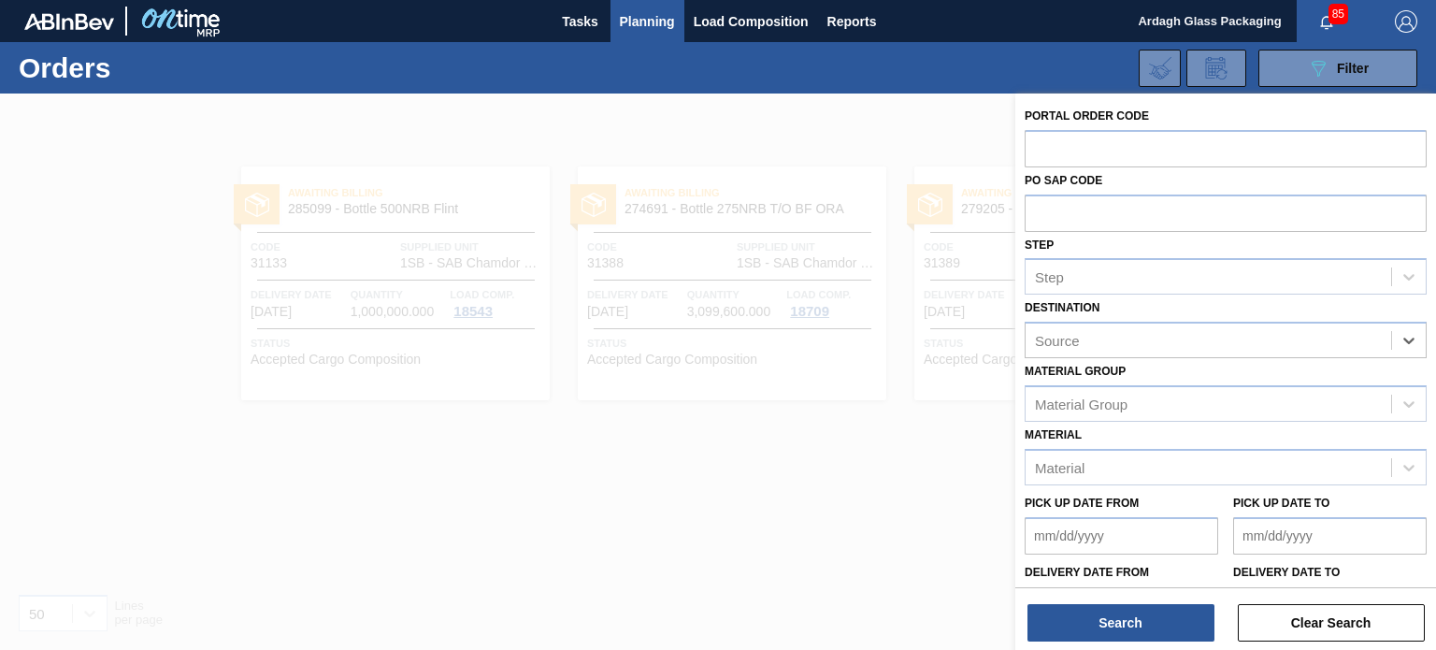
click at [1136, 343] on div "Source" at bounding box center [1207, 340] width 365 height 27
type input "new"
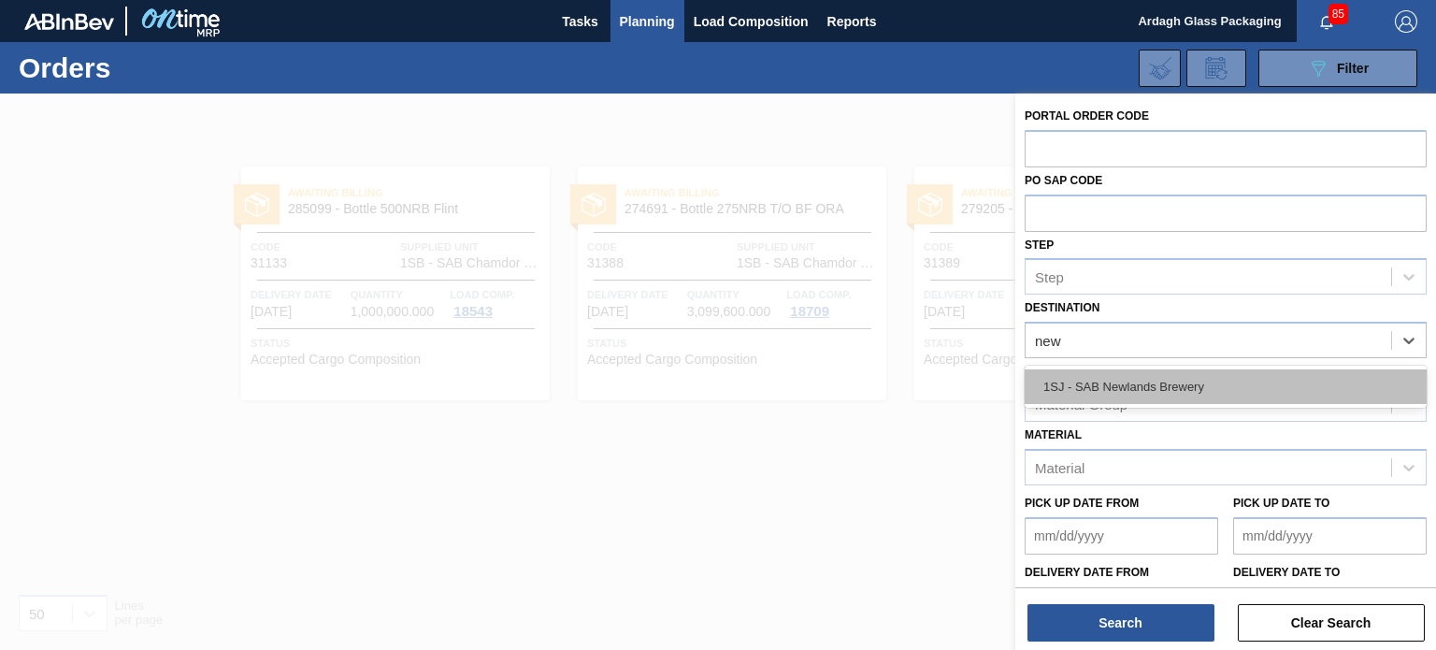
click at [1133, 380] on div "1SJ - SAB Newlands Brewery" at bounding box center [1225, 386] width 402 height 35
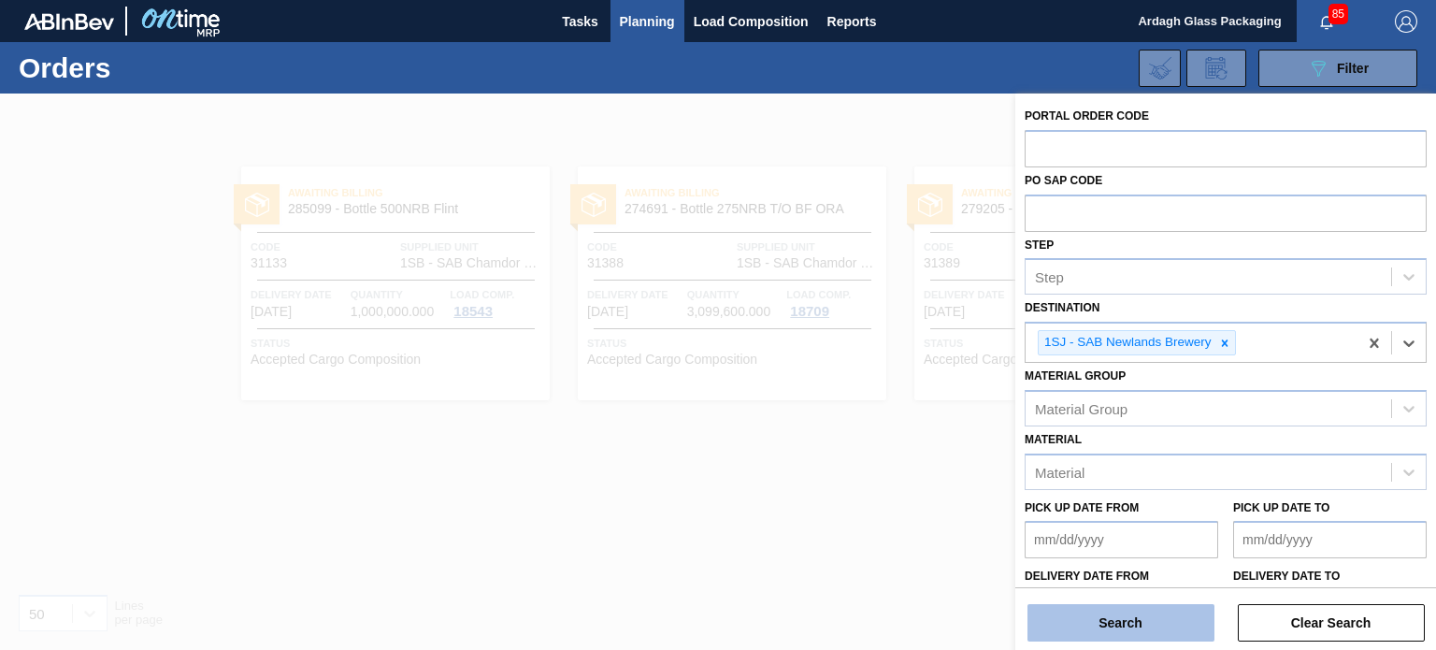
click at [1109, 623] on button "Search" at bounding box center [1120, 622] width 187 height 37
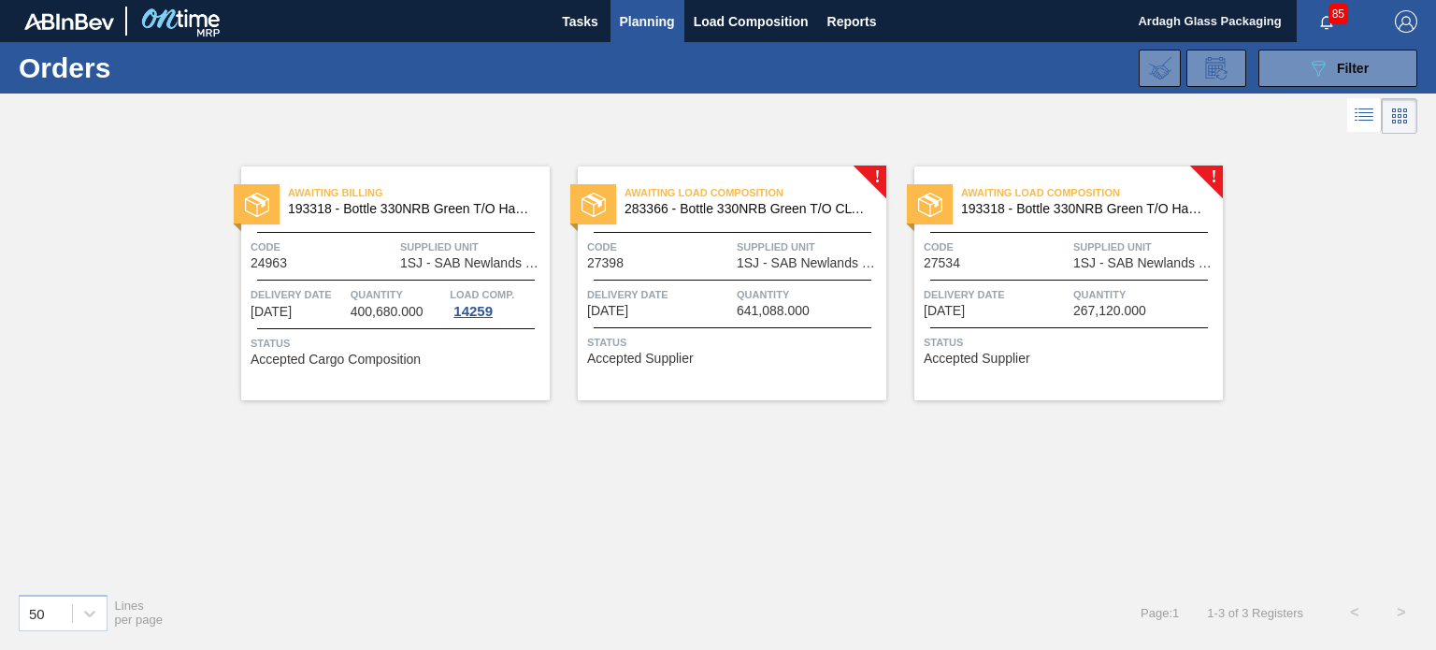
click at [765, 288] on span "Quantity" at bounding box center [809, 294] width 145 height 19
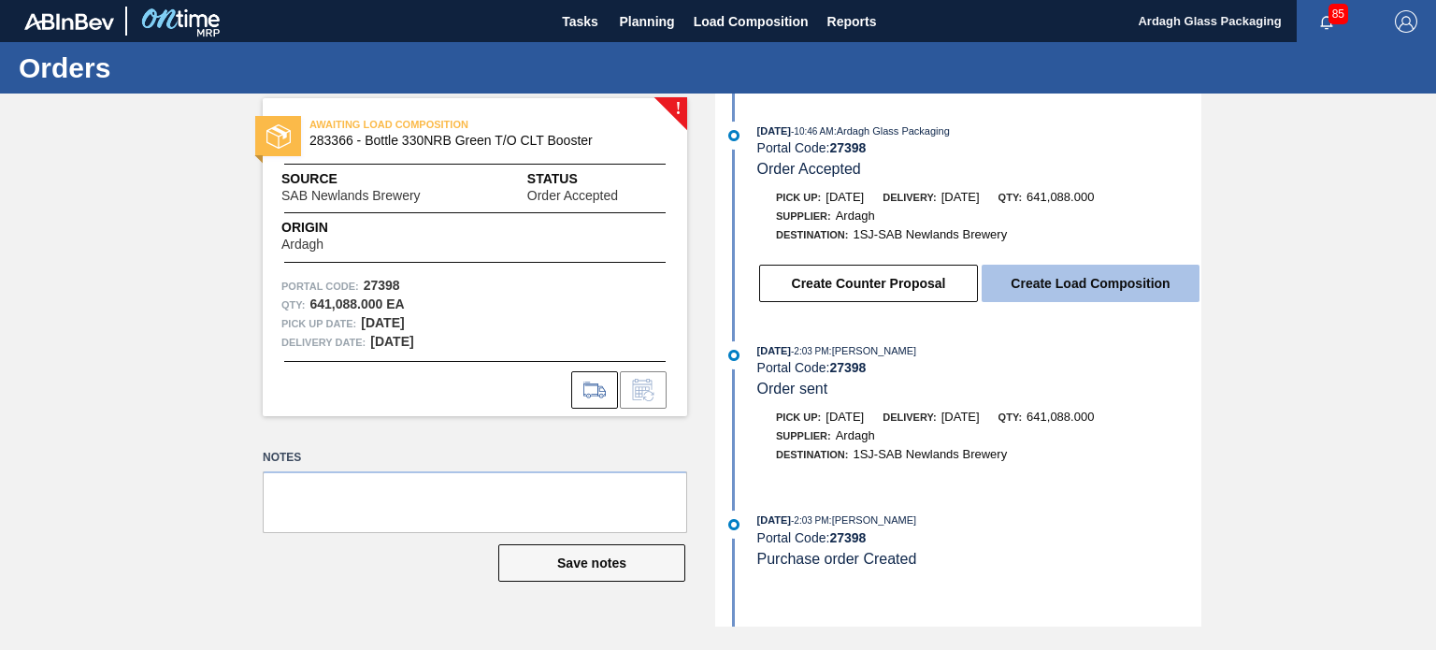
click at [1036, 283] on button "Create Load Composition" at bounding box center [1090, 283] width 218 height 37
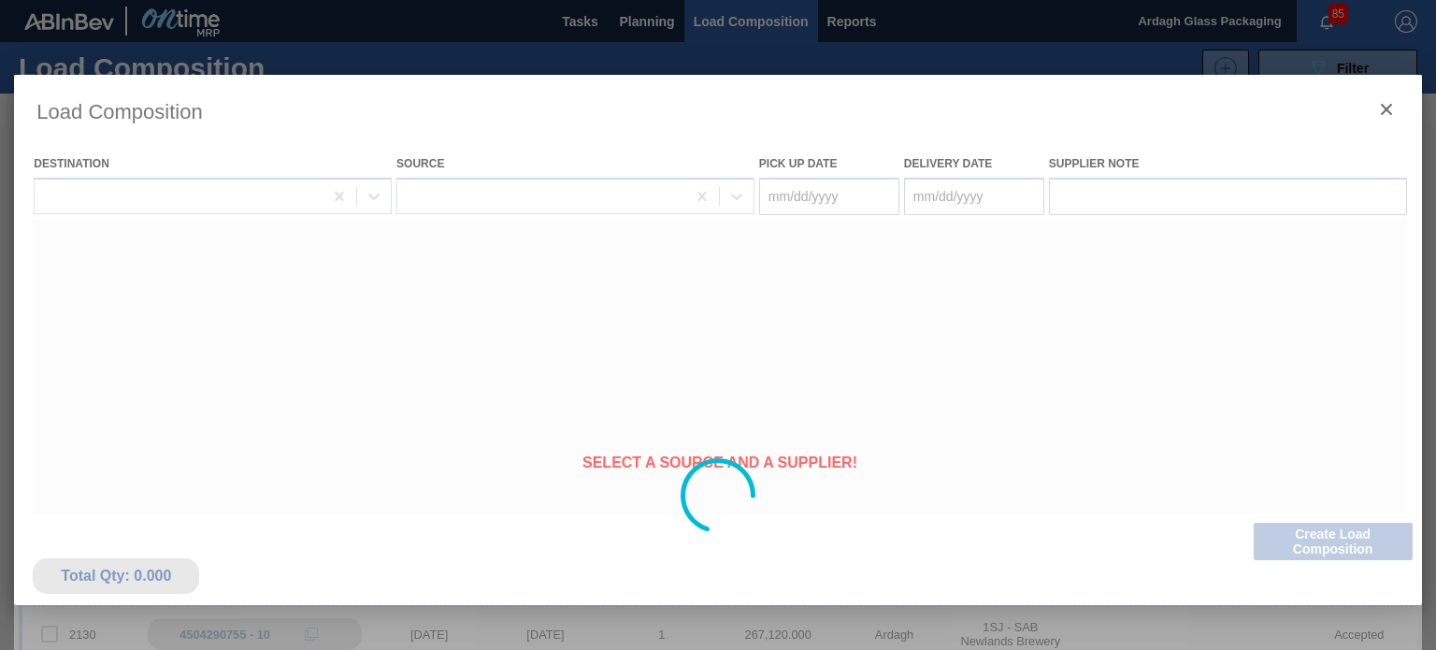
type Date "[DATE]"
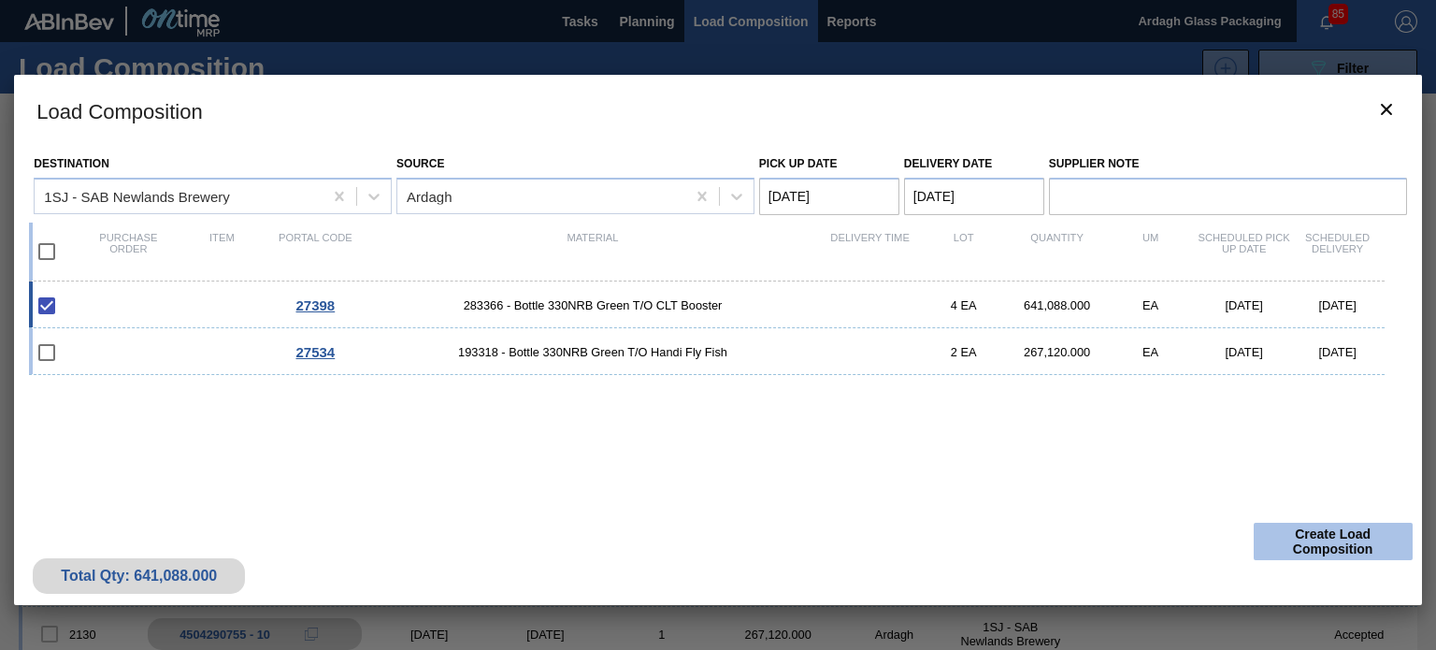
click at [1332, 533] on button "Create Load Composition" at bounding box center [1332, 540] width 159 height 37
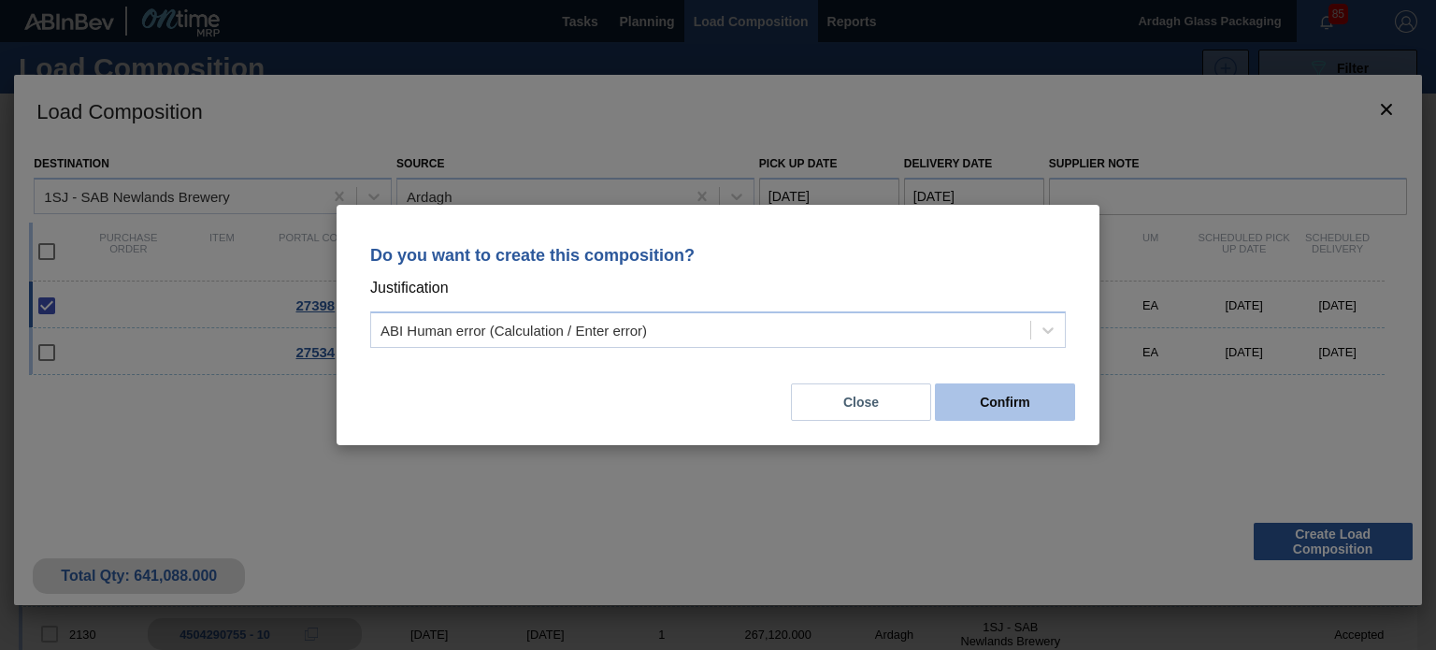
click at [1002, 403] on button "Confirm" at bounding box center [1005, 401] width 140 height 37
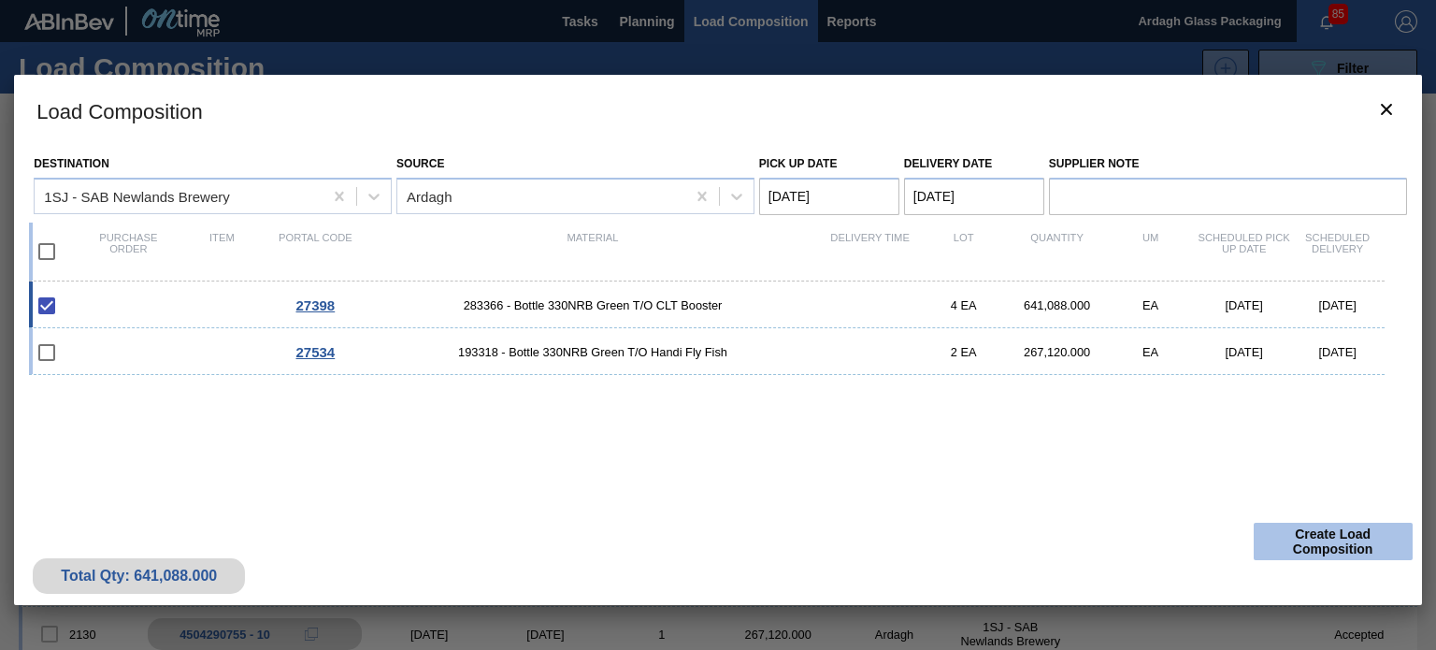
click at [1309, 541] on button "Create Load Composition" at bounding box center [1332, 540] width 159 height 37
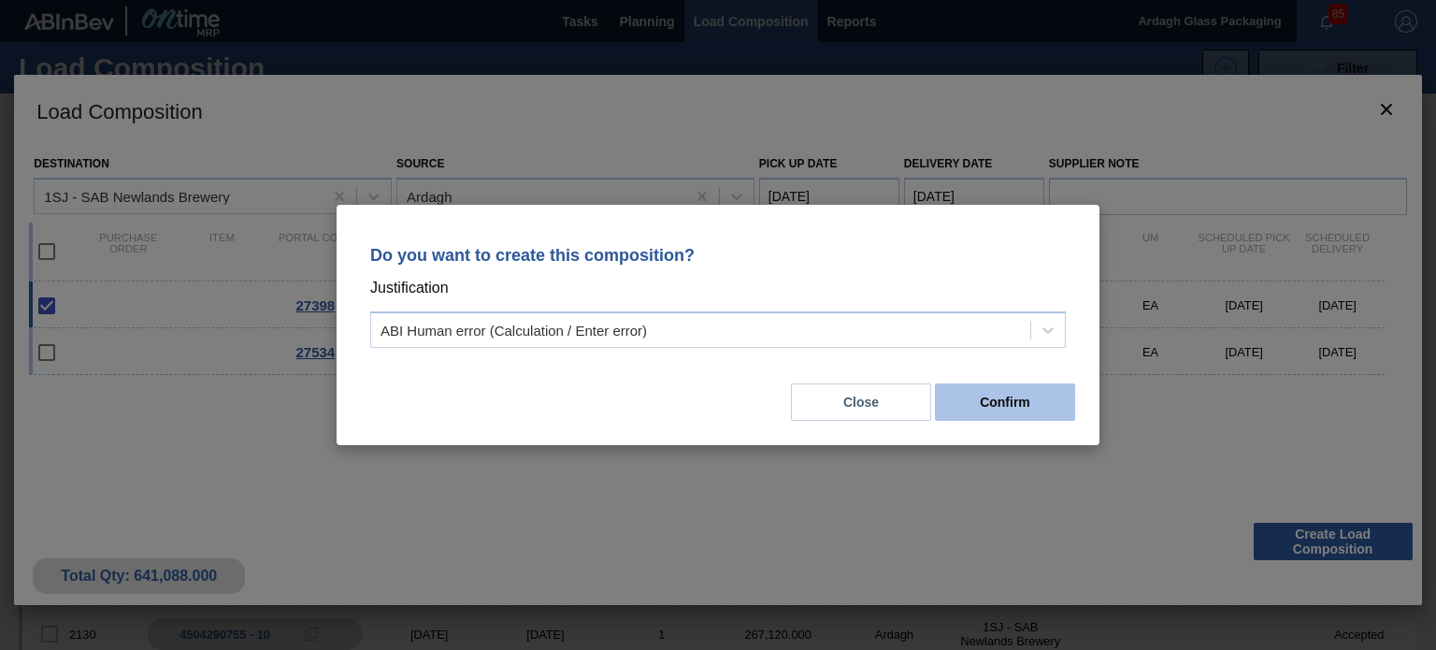
click at [1002, 400] on button "Confirm" at bounding box center [1005, 401] width 140 height 37
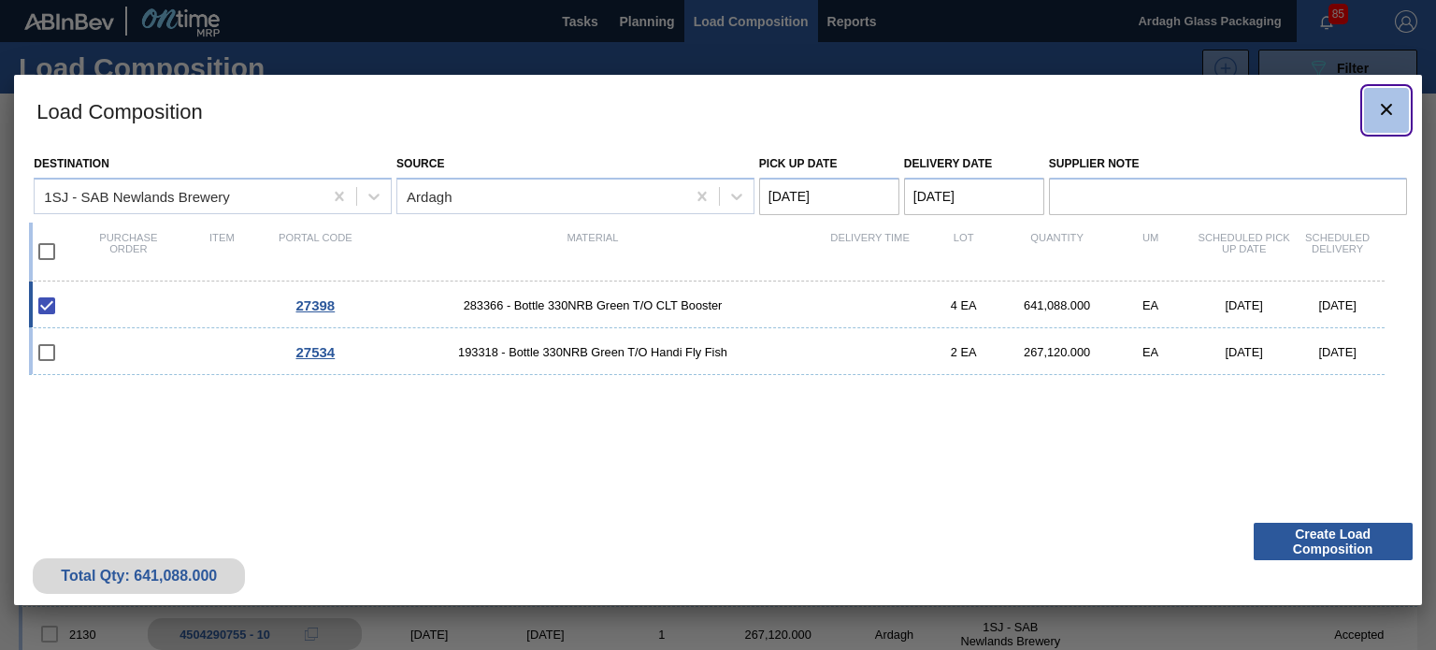
click at [1387, 104] on icon "botão de ícone" at bounding box center [1386, 109] width 22 height 22
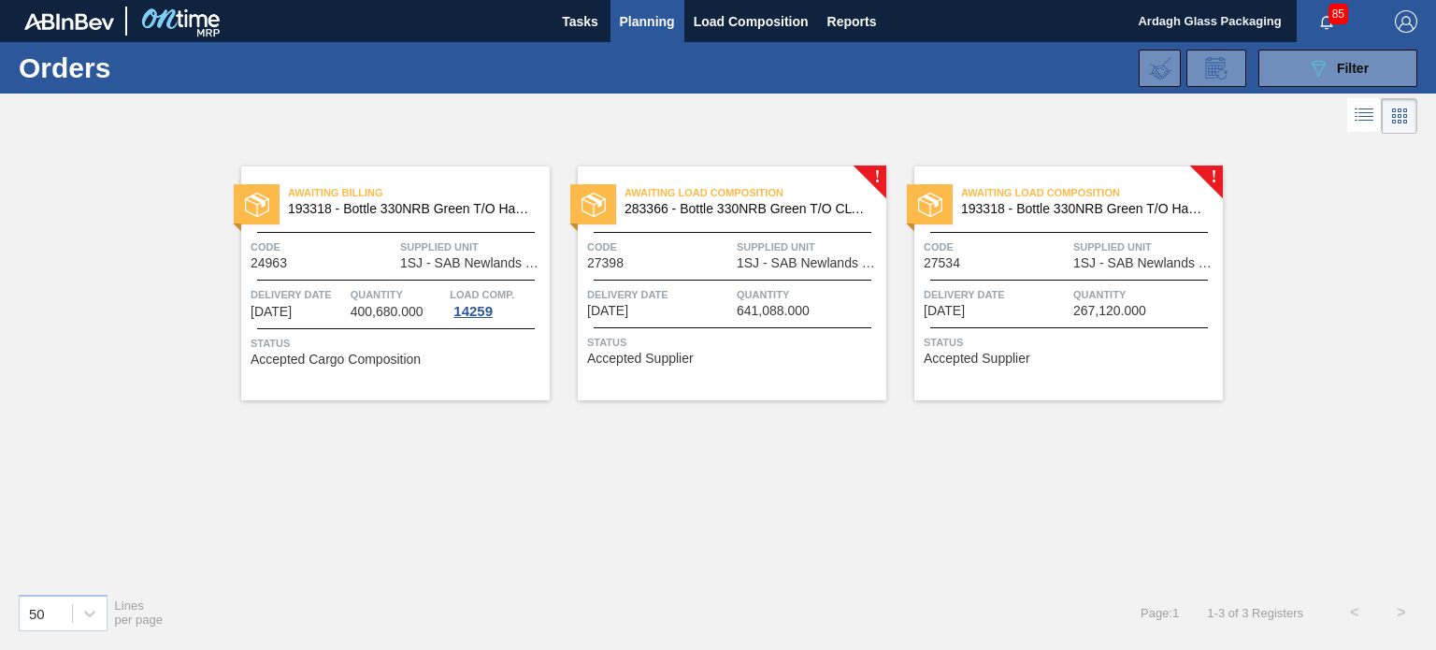
click at [1166, 313] on div "Quantity 267,120.000" at bounding box center [1145, 301] width 145 height 33
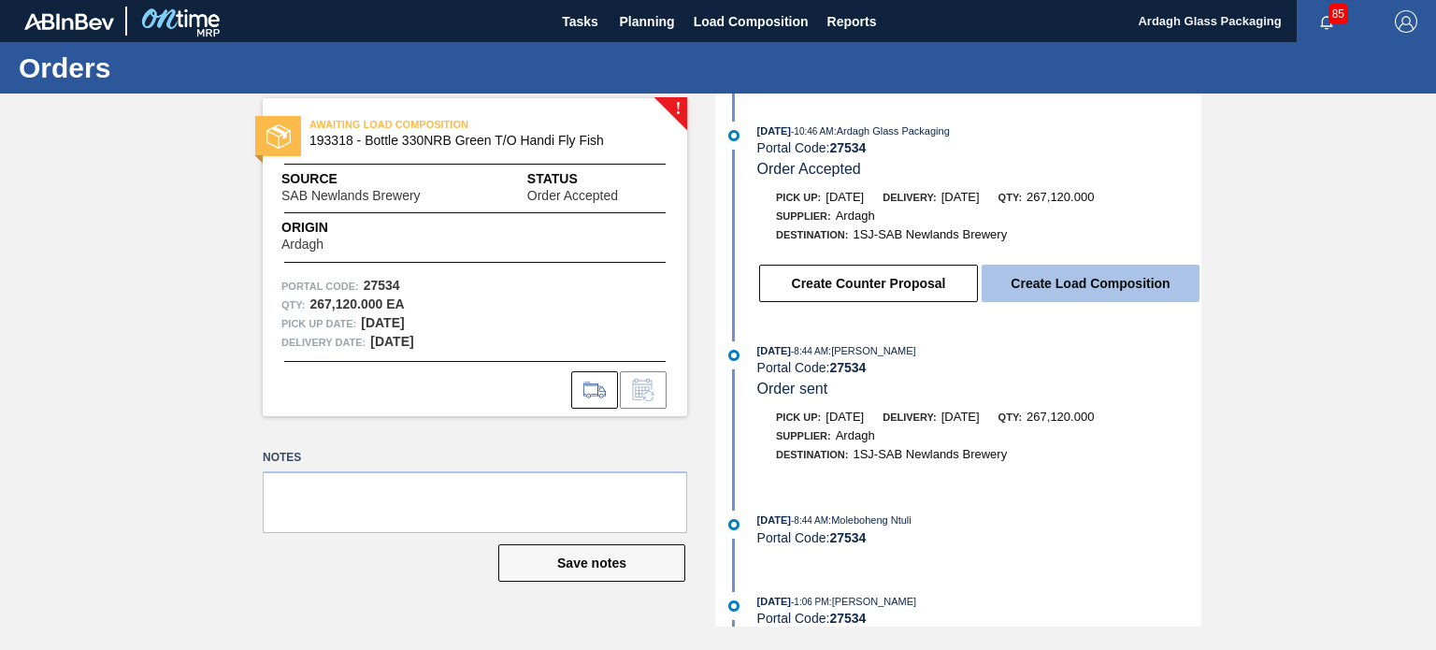
click at [1092, 285] on button "Create Load Composition" at bounding box center [1090, 283] width 218 height 37
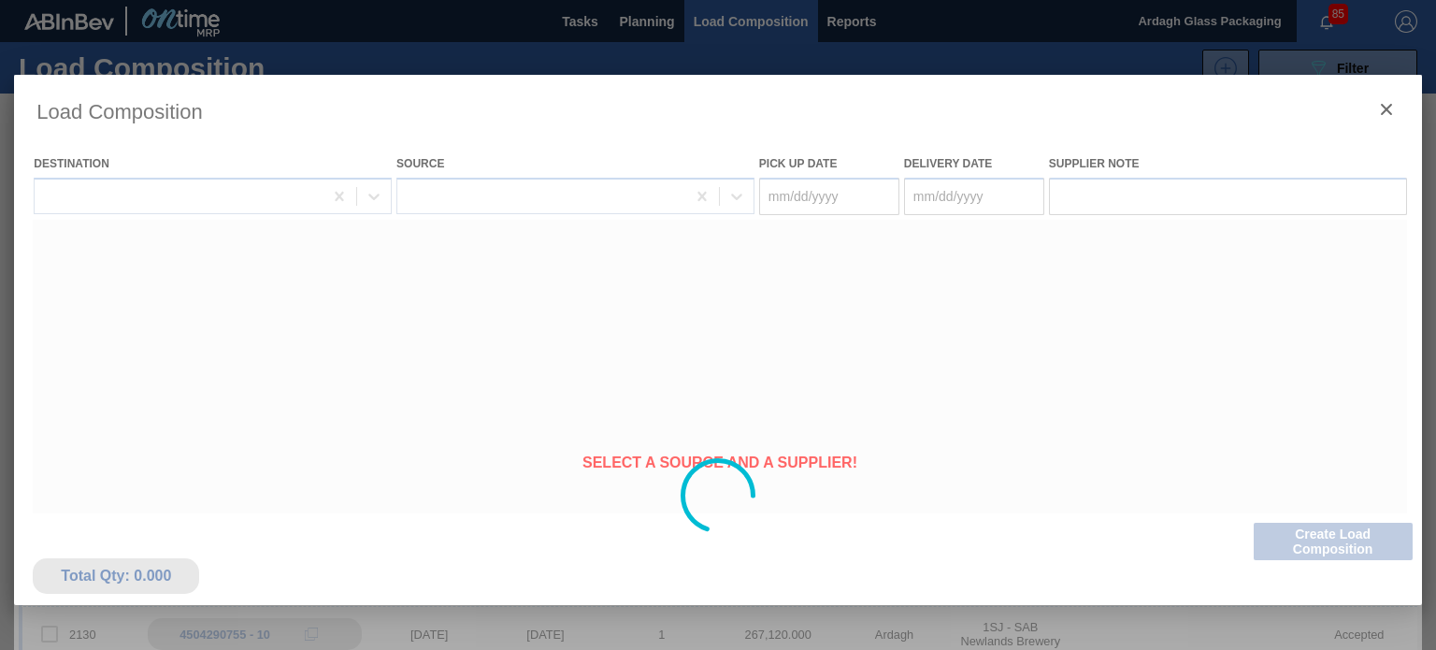
type Date "[DATE]"
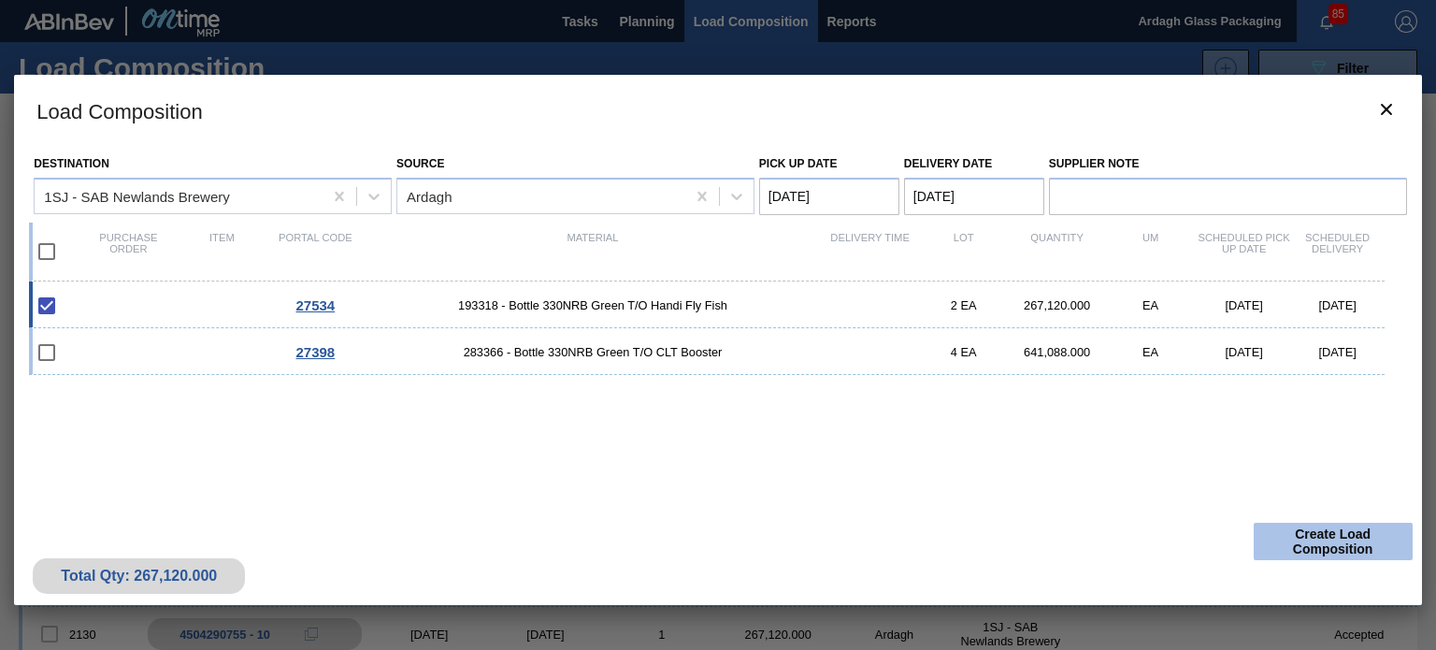
click at [1325, 551] on button "Create Load Composition" at bounding box center [1332, 540] width 159 height 37
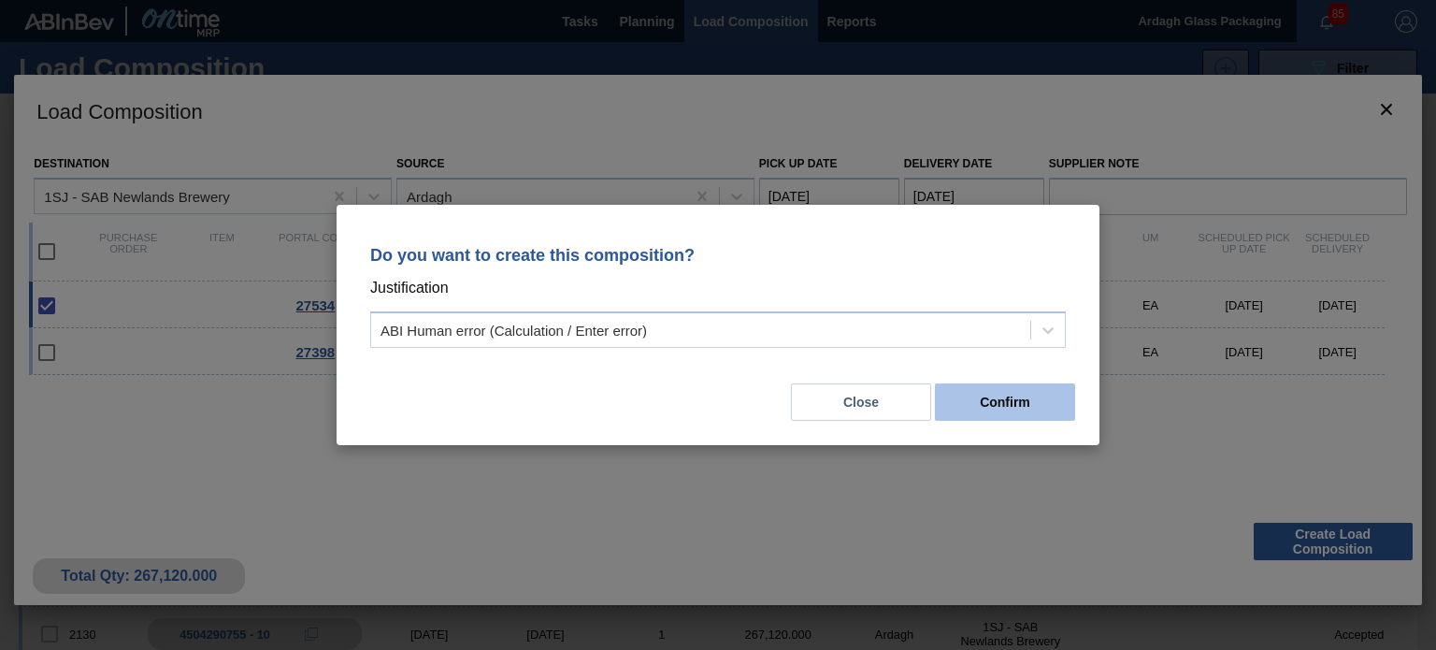
click at [1000, 403] on button "Confirm" at bounding box center [1005, 401] width 140 height 37
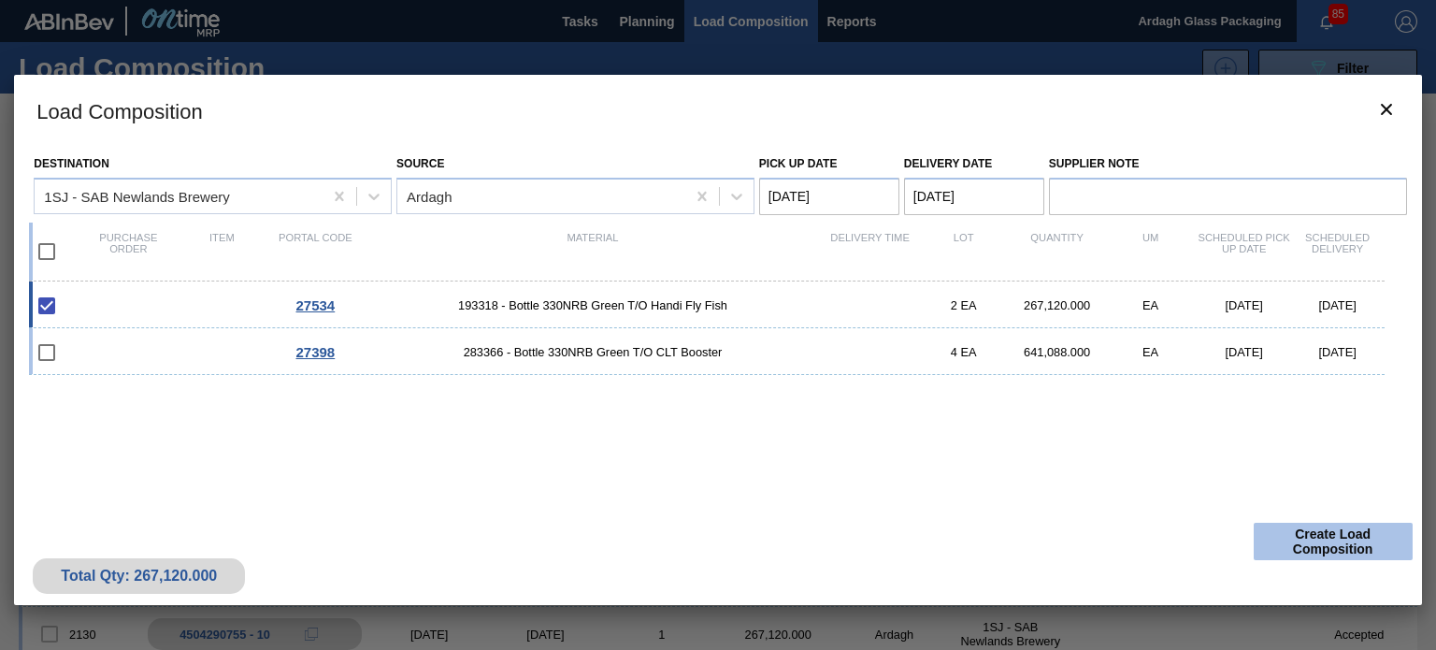
click at [1286, 536] on button "Create Load Composition" at bounding box center [1332, 540] width 159 height 37
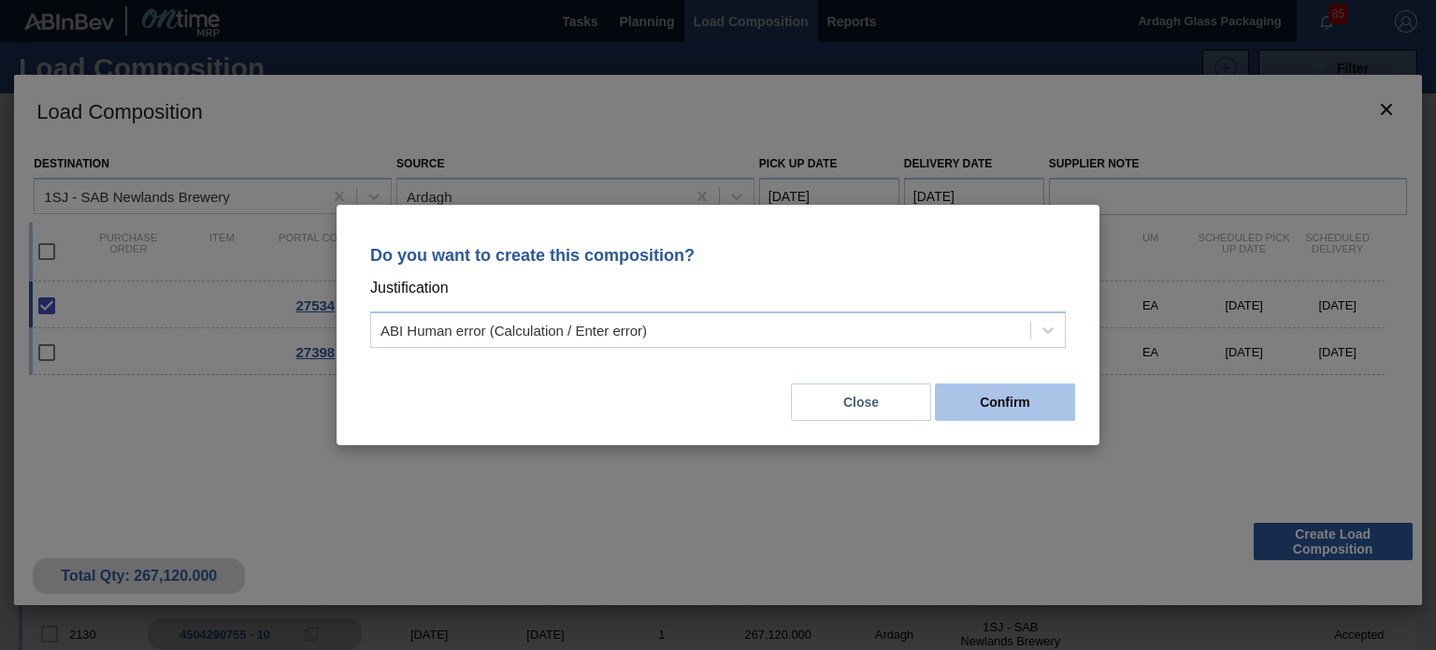
click at [980, 398] on button "Confirm" at bounding box center [1005, 401] width 140 height 37
